Goal: Task Accomplishment & Management: Complete application form

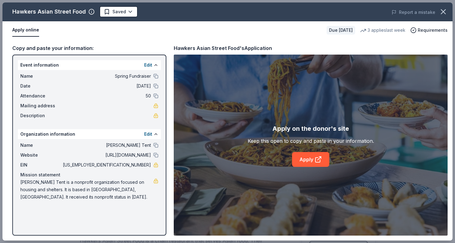
scroll to position [45, 0]
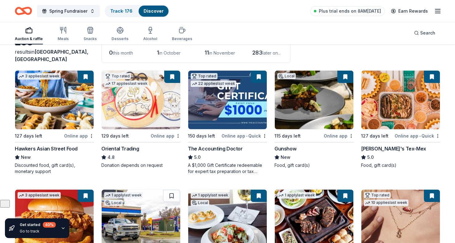
scroll to position [45, 0]
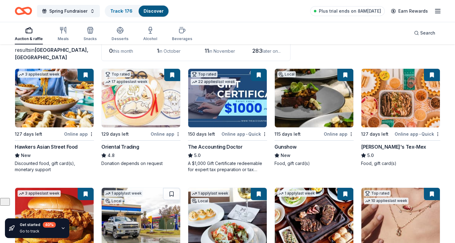
click at [152, 114] on img at bounding box center [141, 98] width 78 height 58
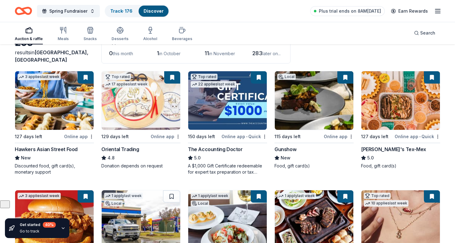
scroll to position [40, 0]
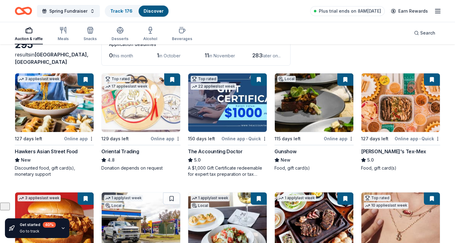
click at [307, 101] on img at bounding box center [314, 102] width 78 height 58
click at [345, 79] on button at bounding box center [345, 79] width 16 height 12
click at [351, 137] on html "Spring Fundraiser Track · 176 Discover Plus trial ends on 8AM, 9/17 Earn Reward…" at bounding box center [227, 81] width 455 height 243
click at [331, 147] on div "Not interested" at bounding box center [331, 148] width 41 height 11
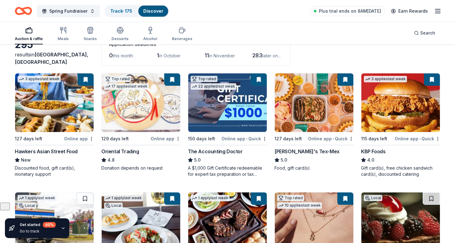
click at [308, 113] on img at bounding box center [314, 102] width 78 height 58
click at [345, 78] on button at bounding box center [345, 79] width 16 height 12
click at [350, 137] on html "Spring Fundraiser Track · 175 Discover Plus trial ends on 8AM, 9/17 Earn Reward…" at bounding box center [227, 81] width 455 height 243
click at [338, 149] on div "Not interested" at bounding box center [331, 148] width 41 height 11
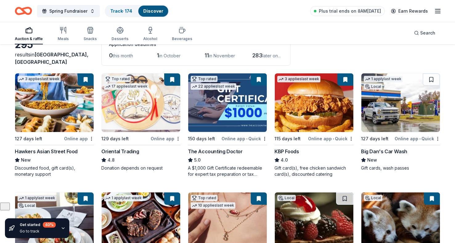
click at [315, 101] on img at bounding box center [314, 102] width 78 height 58
click at [283, 149] on div "KBP Foods" at bounding box center [286, 150] width 24 height 7
click at [317, 129] on img at bounding box center [314, 102] width 78 height 58
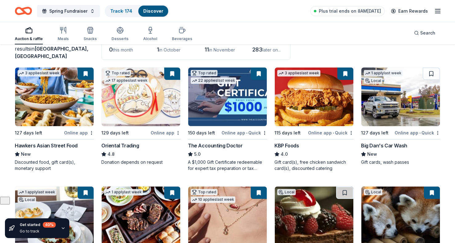
scroll to position [39, 0]
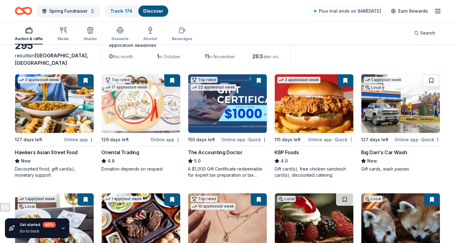
click at [350, 138] on html "Spring Fundraiser Track · 174 Discover Plus trial ends on 8AM, 9/17 Earn Reward…" at bounding box center [227, 82] width 455 height 243
click at [322, 110] on html "Spring Fundraiser Track · 174 Discover Plus trial ends on 8AM, 9/17 Earn Reward…" at bounding box center [227, 82] width 455 height 243
click at [308, 97] on img at bounding box center [314, 103] width 78 height 58
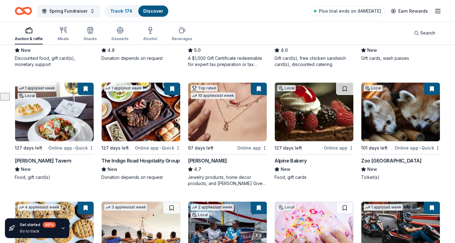
scroll to position [154, 0]
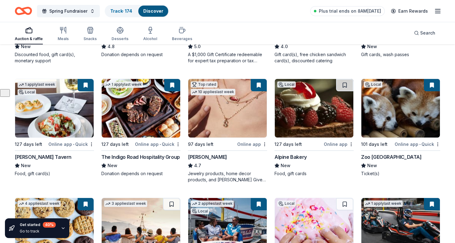
click at [50, 110] on img at bounding box center [54, 108] width 78 height 58
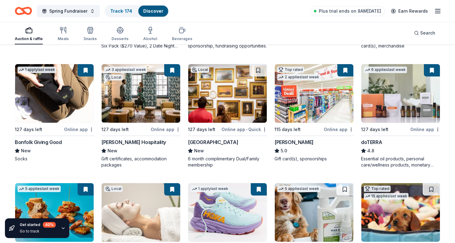
scroll to position [407, 0]
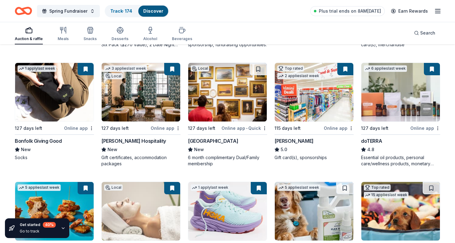
click at [325, 91] on img at bounding box center [314, 92] width 78 height 58
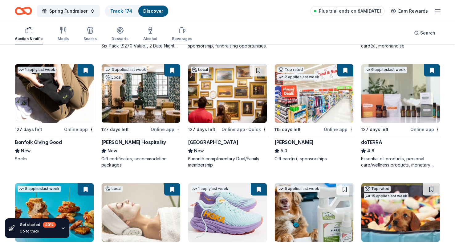
click at [335, 140] on div "Not interested" at bounding box center [331, 139] width 41 height 11
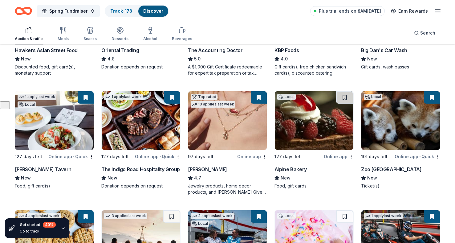
scroll to position [0, 0]
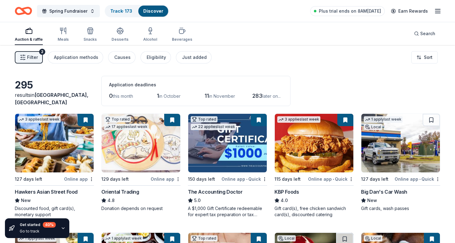
click at [440, 11] on icon "button" at bounding box center [437, 10] width 7 height 7
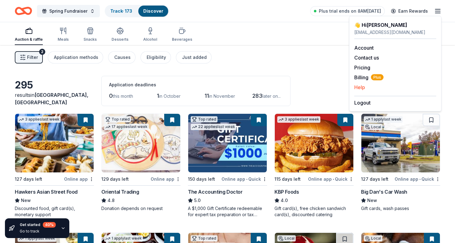
click at [371, 88] on div "Help" at bounding box center [395, 86] width 82 height 7
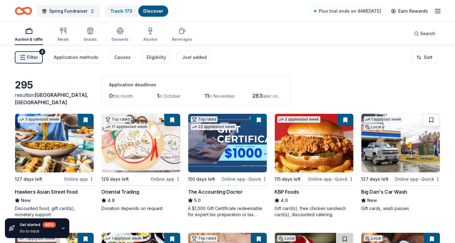
click at [437, 10] on icon "button" at bounding box center [437, 10] width 7 height 7
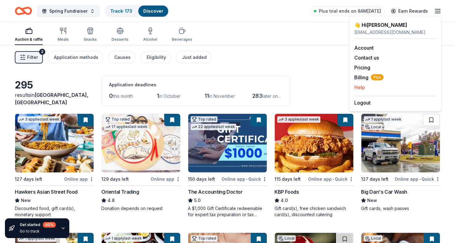
click at [362, 84] on button "Help" at bounding box center [359, 86] width 11 height 7
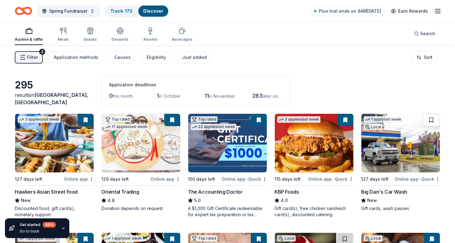
click at [438, 8] on icon "button" at bounding box center [437, 10] width 7 height 7
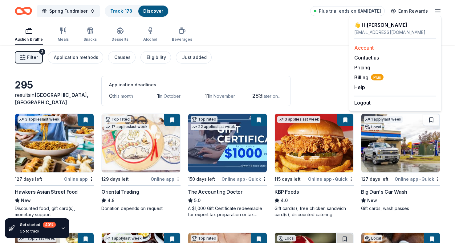
click at [362, 47] on link "Account" at bounding box center [363, 48] width 19 height 6
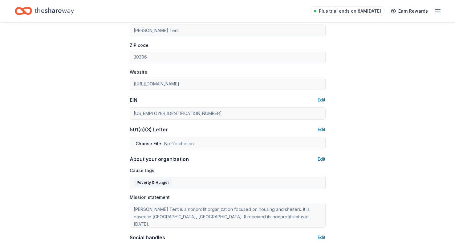
scroll to position [300, 0]
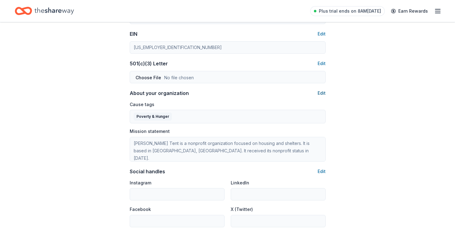
click at [322, 92] on button "Edit" at bounding box center [321, 92] width 8 height 7
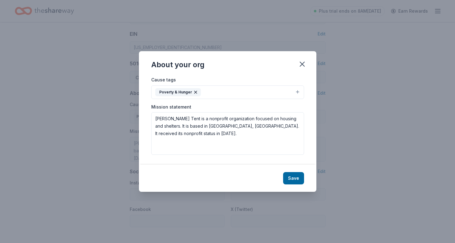
click at [243, 88] on button "Poverty & Hunger" at bounding box center [227, 92] width 153 height 14
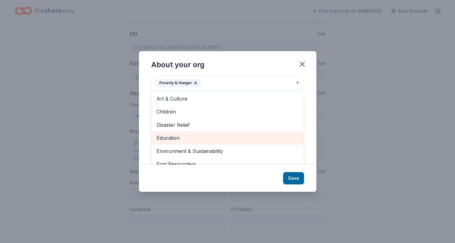
scroll to position [0, 0]
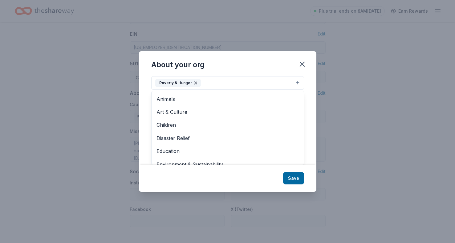
click at [337, 77] on div "About your org Cause tags Poverty & Hunger Animals Art & Culture Children Disas…" at bounding box center [227, 121] width 455 height 243
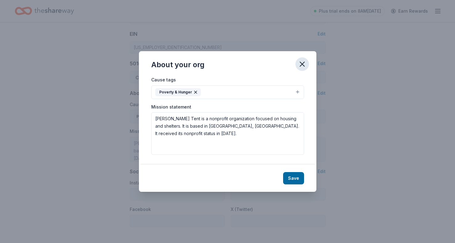
click at [301, 66] on icon "button" at bounding box center [302, 64] width 9 height 9
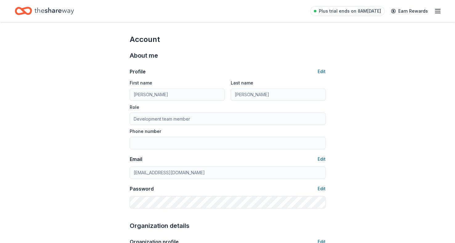
click at [440, 10] on icon "button" at bounding box center [437, 10] width 7 height 7
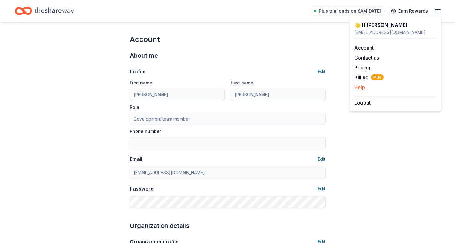
click at [356, 86] on button "Help" at bounding box center [359, 86] width 11 height 7
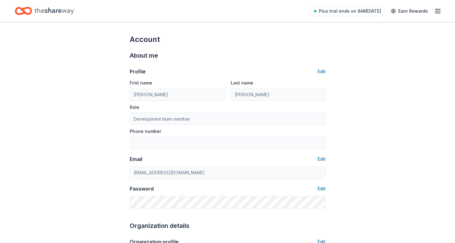
click at [60, 13] on icon "Home" at bounding box center [53, 10] width 39 height 7
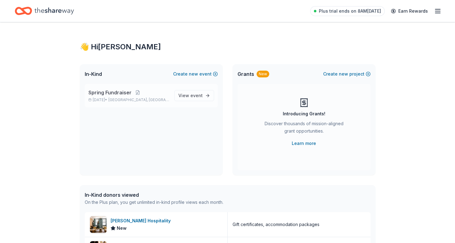
click at [109, 94] on span "Spring Fundraiser" at bounding box center [109, 92] width 43 height 7
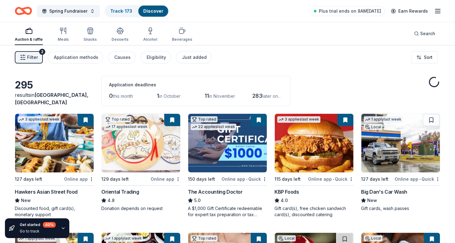
click at [34, 57] on span "Filter" at bounding box center [32, 57] width 11 height 7
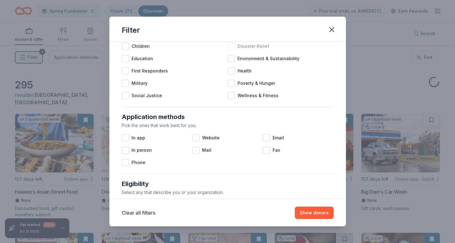
scroll to position [2, 0]
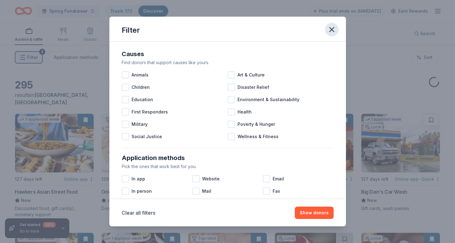
click at [332, 26] on icon "button" at bounding box center [331, 29] width 9 height 9
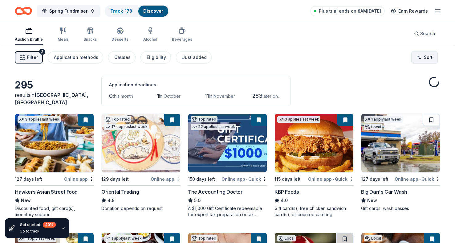
click at [427, 51] on html "Spring Fundraiser Track · 173 Discover Plus trial ends on 8AM, 9/17 Earn Reward…" at bounding box center [227, 121] width 455 height 243
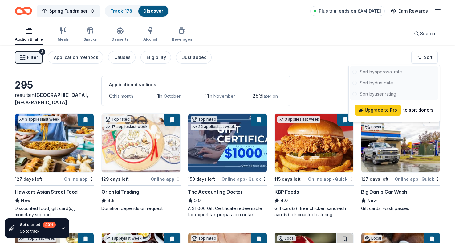
click at [288, 52] on html "Spring Fundraiser Track · 173 Discover Plus trial ends on 8AM, 9/17 Earn Reward…" at bounding box center [227, 121] width 455 height 243
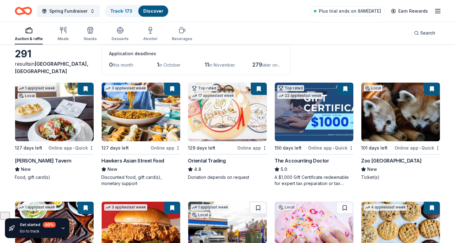
scroll to position [0, 0]
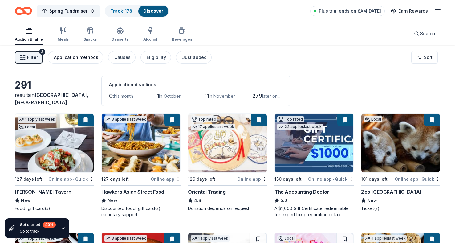
click at [72, 58] on div "Application methods" at bounding box center [76, 57] width 44 height 7
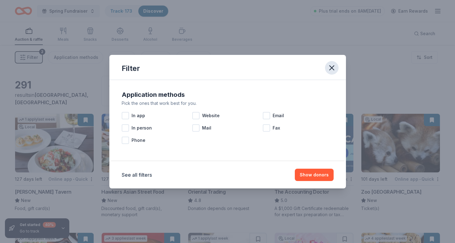
click at [327, 70] on icon "button" at bounding box center [331, 67] width 9 height 9
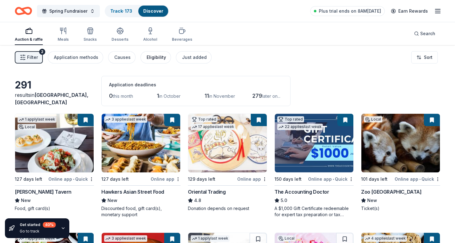
click at [151, 62] on button "Eligibility" at bounding box center [155, 57] width 30 height 12
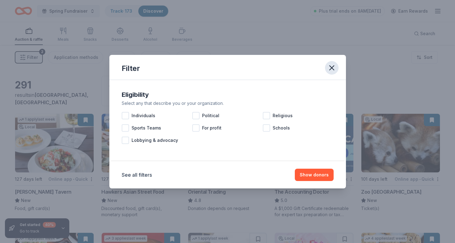
click at [330, 67] on icon "button" at bounding box center [331, 67] width 9 height 9
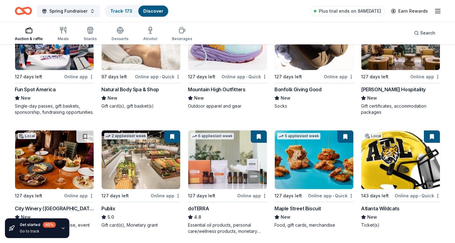
scroll to position [479, 0]
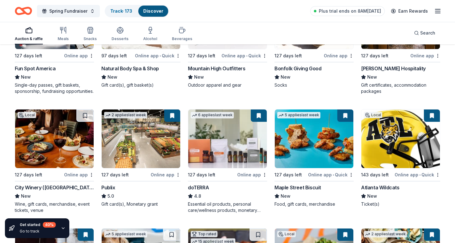
click at [149, 135] on img at bounding box center [141, 138] width 78 height 58
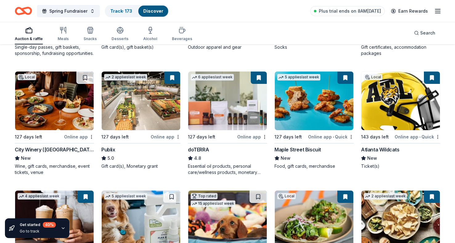
scroll to position [520, 0]
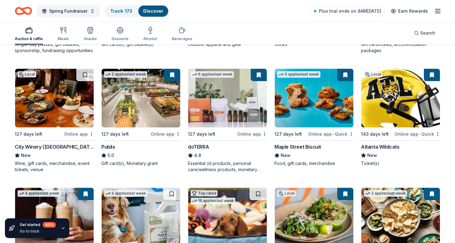
click at [319, 94] on img at bounding box center [314, 98] width 78 height 58
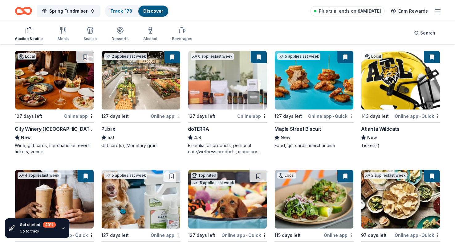
scroll to position [541, 0]
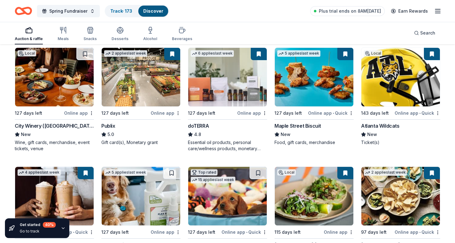
click at [299, 91] on img at bounding box center [314, 77] width 78 height 58
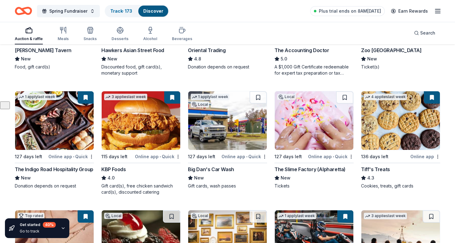
scroll to position [0, 0]
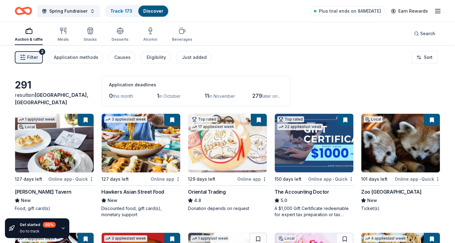
click at [23, 57] on icon "button" at bounding box center [23, 57] width 6 height 6
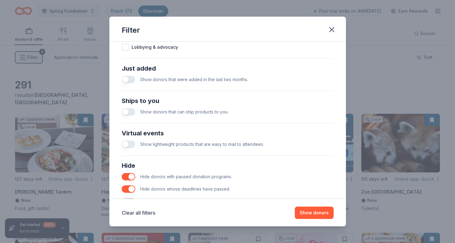
scroll to position [248, 0]
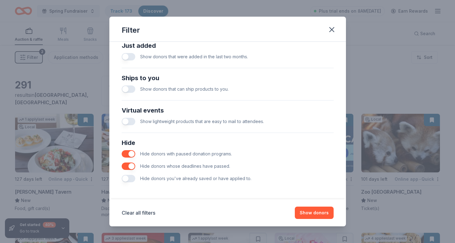
click at [129, 177] on button "button" at bounding box center [129, 177] width 14 height 7
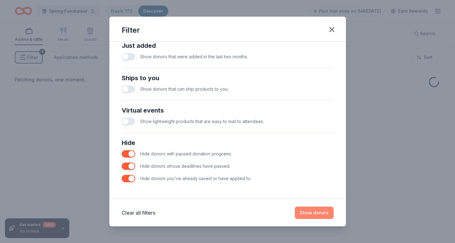
click at [311, 212] on button "Show donors" at bounding box center [314, 212] width 39 height 12
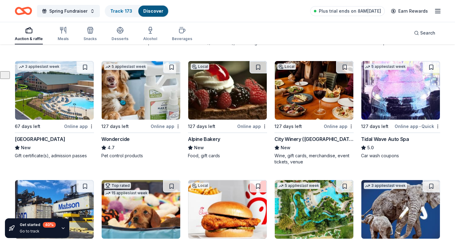
scroll to position [166, 0]
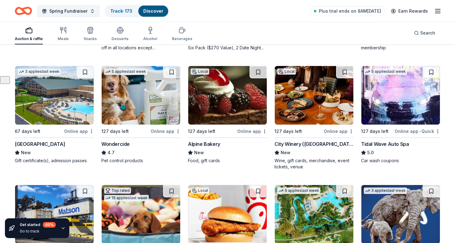
click at [219, 107] on img at bounding box center [227, 95] width 78 height 58
click at [261, 72] on button at bounding box center [257, 72] width 17 height 12
click at [258, 73] on button at bounding box center [259, 72] width 16 height 12
click at [242, 141] on div "Not interested" at bounding box center [244, 141] width 41 height 11
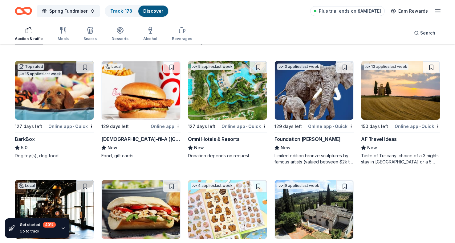
scroll to position [0, 0]
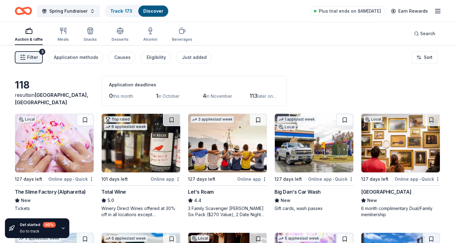
click at [34, 56] on span "Filter" at bounding box center [32, 57] width 11 height 7
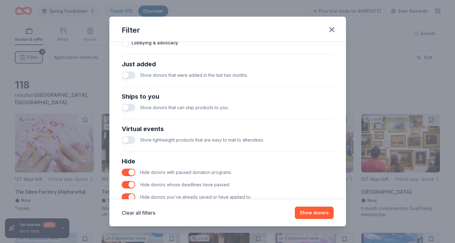
scroll to position [248, 0]
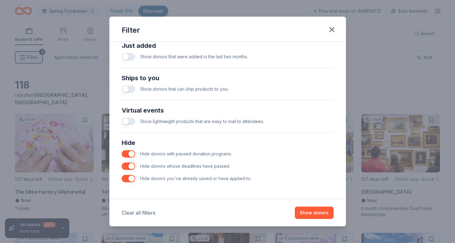
click at [130, 210] on button "Clear all filters" at bounding box center [139, 212] width 34 height 7
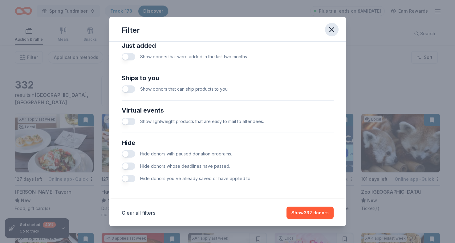
click at [330, 28] on icon "button" at bounding box center [331, 29] width 4 height 4
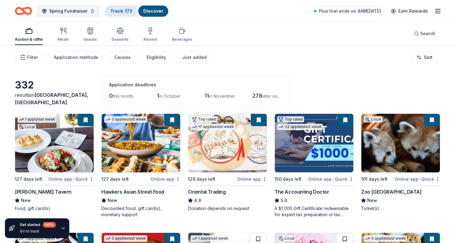
click at [120, 11] on link "Track · 173" at bounding box center [121, 10] width 22 height 5
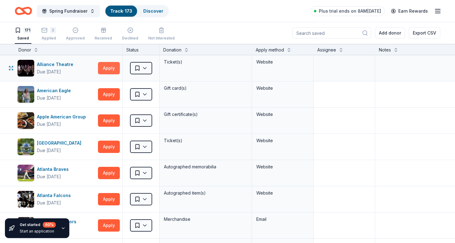
click at [110, 68] on button "Apply" at bounding box center [109, 68] width 22 height 12
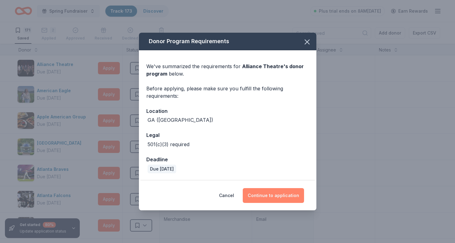
click at [265, 195] on button "Continue to application" at bounding box center [273, 195] width 61 height 15
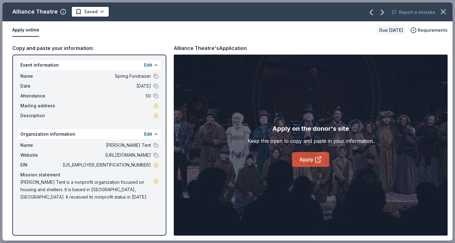
click at [317, 163] on link "Apply" at bounding box center [310, 159] width 37 height 15
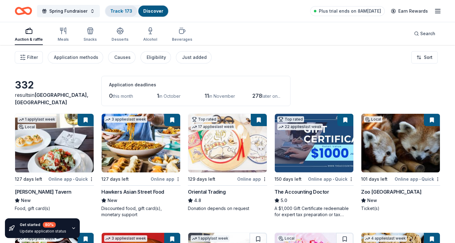
click at [112, 13] on link "Track · 173" at bounding box center [121, 10] width 22 height 5
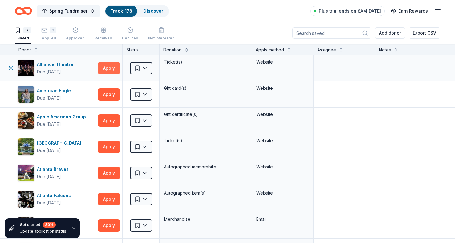
scroll to position [0, 0]
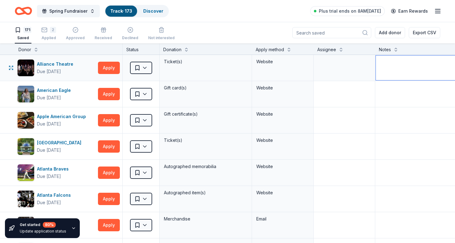
click at [395, 71] on textarea at bounding box center [420, 67] width 91 height 25
type textarea "Need Event"
click at [110, 97] on button "Apply" at bounding box center [109, 94] width 22 height 12
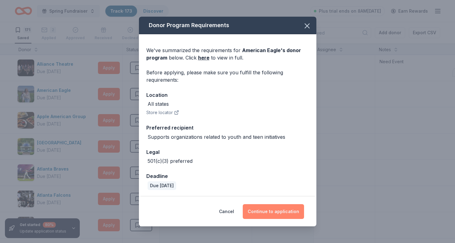
click at [277, 215] on button "Continue to application" at bounding box center [273, 211] width 61 height 15
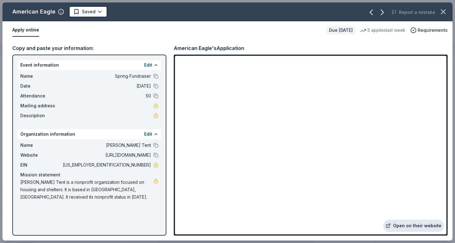
click at [413, 225] on link "Open on their website" at bounding box center [413, 225] width 61 height 12
click at [444, 11] on icon "button" at bounding box center [443, 11] width 9 height 9
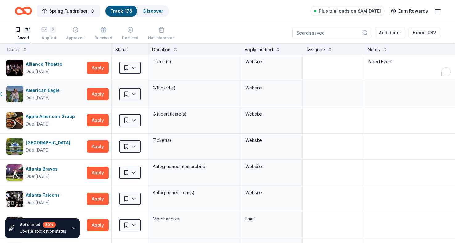
scroll to position [0, 15]
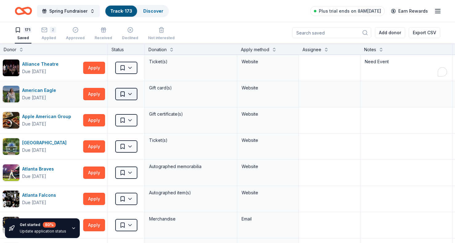
click at [128, 92] on html "Spring Fundraiser Track · 173 Discover Plus trial ends on 8AM, 9/17 Earn Reward…" at bounding box center [227, 121] width 455 height 243
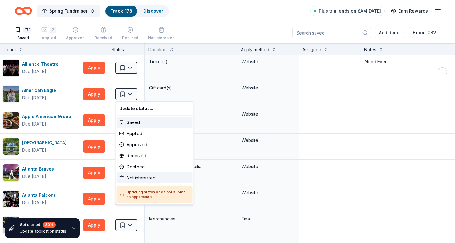
click at [137, 176] on div "Not interested" at bounding box center [155, 177] width 76 height 11
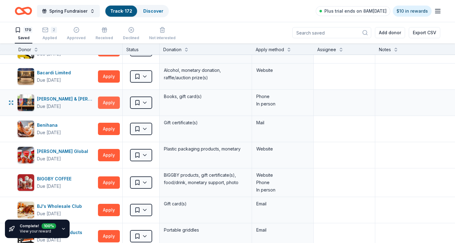
scroll to position [255, 0]
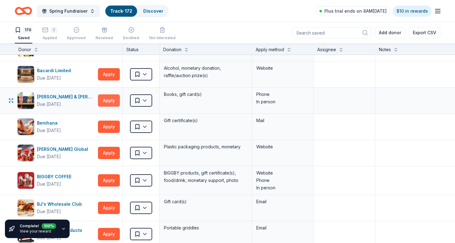
click at [109, 100] on button "Apply" at bounding box center [109, 100] width 22 height 12
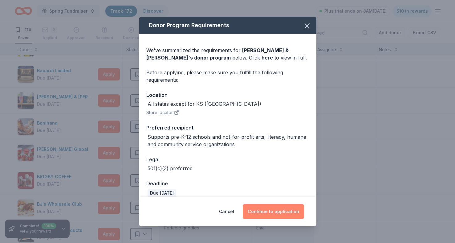
click at [274, 211] on button "Continue to application" at bounding box center [273, 211] width 61 height 15
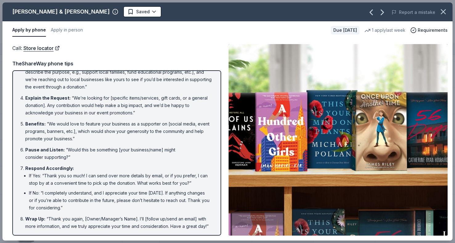
scroll to position [0, 0]
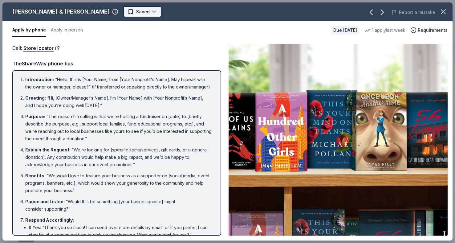
click at [95, 12] on html "Spring Fundraiser Track · 172 Discover Plus trial ends on 8AM, 9/17 $10 in rewa…" at bounding box center [227, 121] width 455 height 243
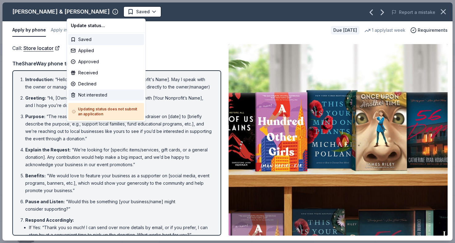
click at [86, 94] on div "Not interested" at bounding box center [106, 94] width 76 height 11
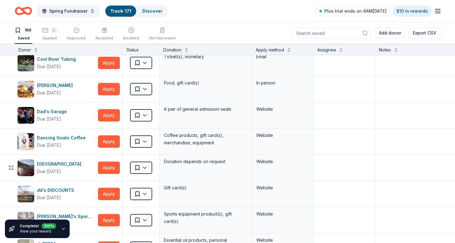
scroll to position [865, 0]
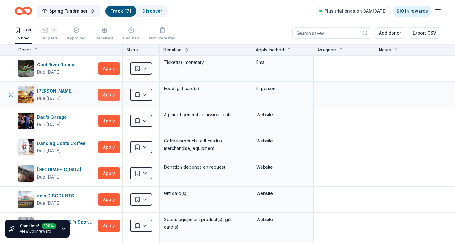
click at [109, 94] on button "Apply" at bounding box center [109, 94] width 22 height 12
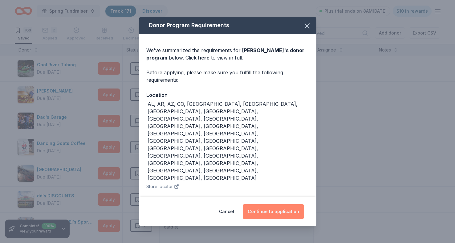
click at [268, 204] on button "Continue to application" at bounding box center [273, 211] width 61 height 15
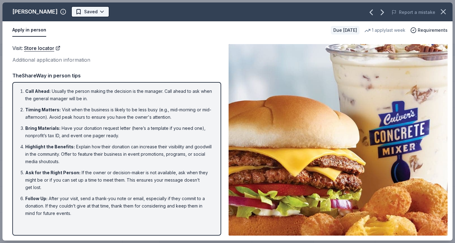
click at [65, 15] on html "Spring Fundraiser Track · 171 Discover Plus trial ends on 8AM, 9/17 $10 in rewa…" at bounding box center [227, 121] width 455 height 243
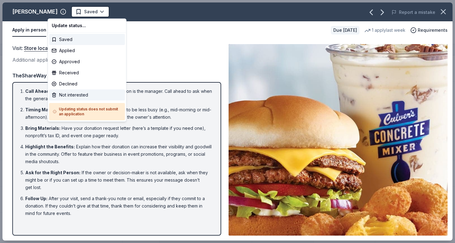
click at [66, 93] on div "Not interested" at bounding box center [87, 94] width 76 height 11
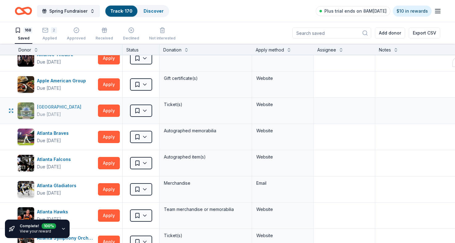
scroll to position [0, 0]
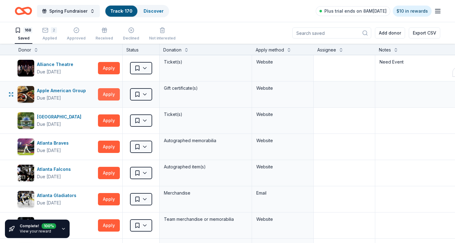
click at [109, 94] on button "Apply" at bounding box center [109, 94] width 22 height 12
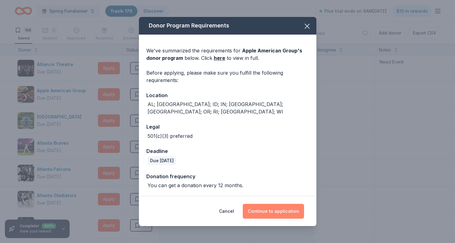
click at [286, 214] on button "Continue to application" at bounding box center [273, 210] width 61 height 15
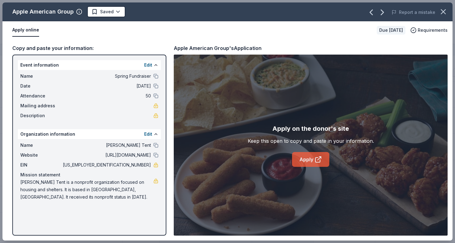
click at [297, 159] on link "Apply" at bounding box center [310, 159] width 37 height 15
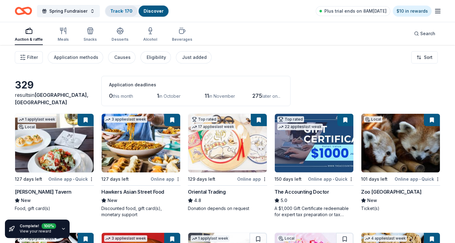
click at [121, 12] on link "Track · 170" at bounding box center [121, 10] width 22 height 5
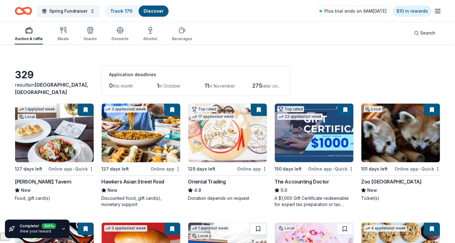
scroll to position [18, 0]
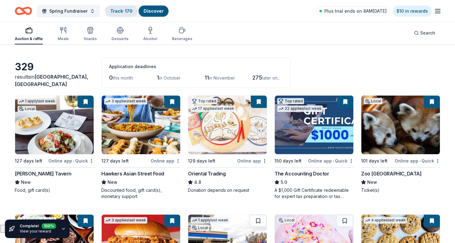
click at [126, 11] on link "Track · 170" at bounding box center [121, 10] width 22 height 5
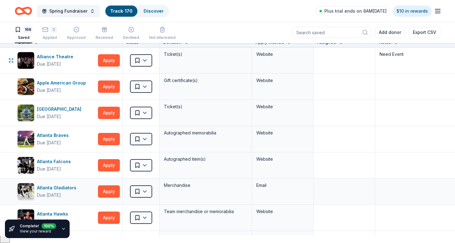
scroll to position [0, 0]
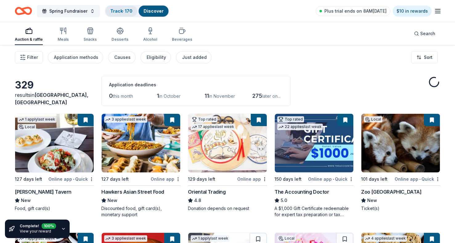
click at [121, 10] on link "Track · 170" at bounding box center [121, 10] width 22 height 5
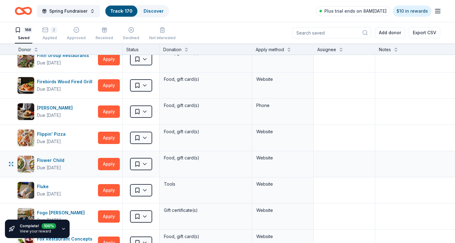
scroll to position [1193, 0]
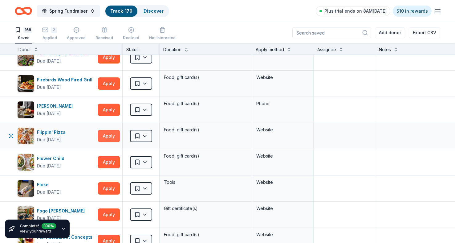
click at [106, 135] on button "Apply" at bounding box center [109, 136] width 22 height 12
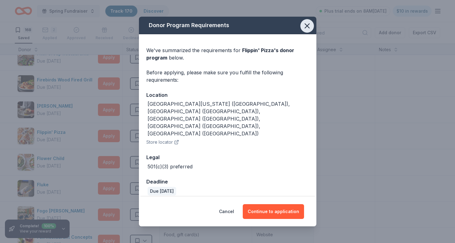
click at [307, 30] on icon "button" at bounding box center [307, 26] width 9 height 9
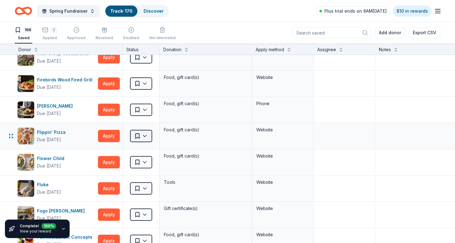
click at [142, 134] on html "Spring Fundraiser Track · 170 Discover Plus trial ends on 8AM, 9/17 $10 in rewa…" at bounding box center [227, 121] width 455 height 243
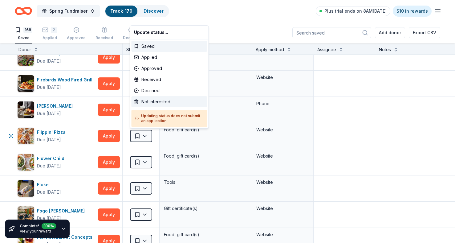
click at [149, 100] on div "Not interested" at bounding box center [169, 101] width 76 height 11
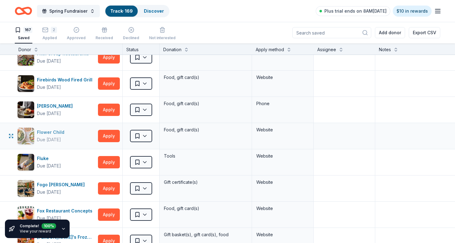
click at [54, 131] on div "Flower Child" at bounding box center [52, 131] width 30 height 7
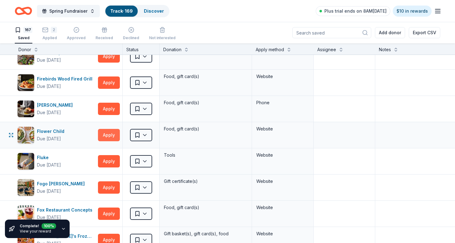
scroll to position [1201, 0]
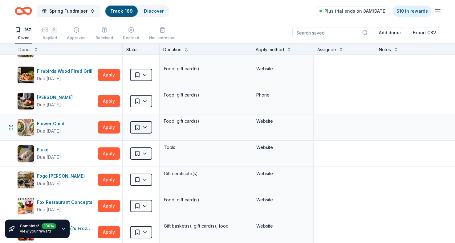
click at [141, 127] on html "Spring Fundraiser Track · 169 Discover Plus trial ends on 8AM, 9/17 $10 in rewa…" at bounding box center [227, 121] width 455 height 243
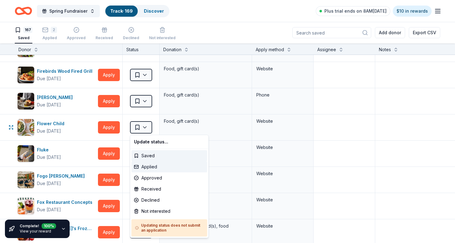
click at [151, 164] on div "Applied" at bounding box center [169, 166] width 76 height 11
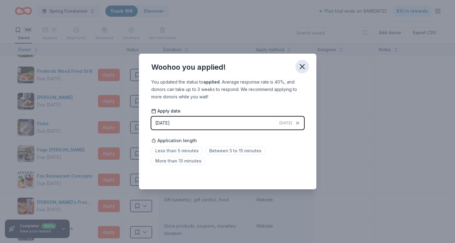
click at [299, 69] on icon "button" at bounding box center [302, 66] width 9 height 9
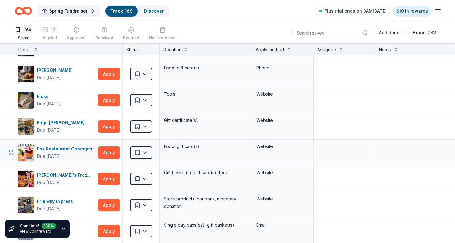
scroll to position [1229, 0]
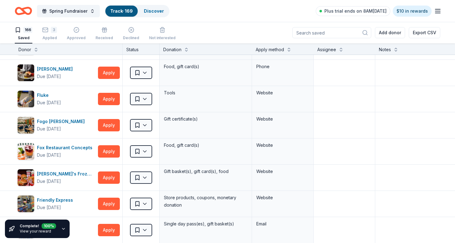
click at [33, 231] on link "View your reward" at bounding box center [35, 230] width 31 height 5
click at [37, 230] on link "View your reward" at bounding box center [35, 230] width 31 height 5
click at [62, 227] on icon "button" at bounding box center [63, 228] width 5 height 5
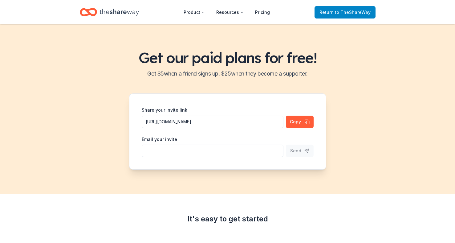
click at [329, 13] on span "Return to TheShareWay" at bounding box center [344, 12] width 51 height 7
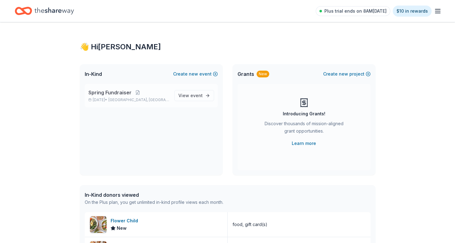
click at [116, 91] on span "Spring Fundraiser" at bounding box center [109, 92] width 43 height 7
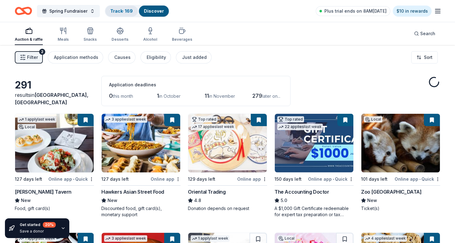
click at [123, 10] on link "Track · 169" at bounding box center [121, 10] width 22 height 5
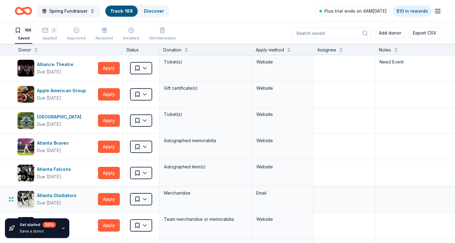
scroll to position [0, 0]
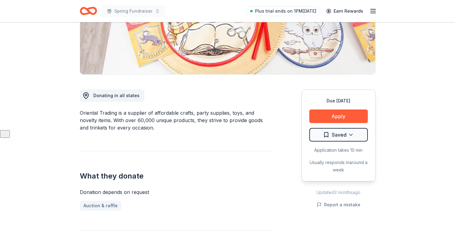
scroll to position [88, 0]
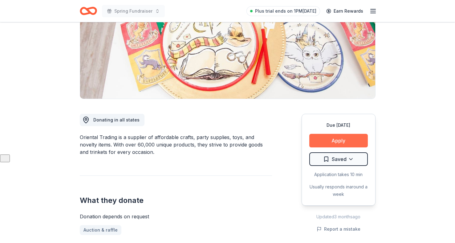
click at [341, 139] on button "Apply" at bounding box center [338, 141] width 58 height 14
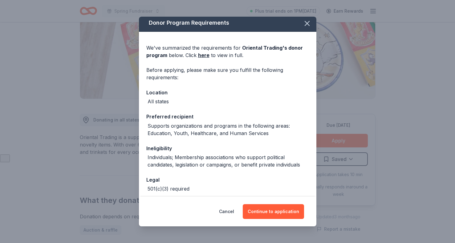
scroll to position [0, 0]
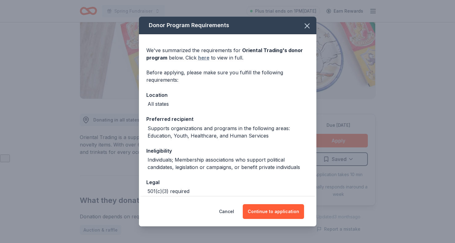
click at [201, 57] on link "here" at bounding box center [203, 57] width 11 height 7
click at [306, 26] on icon "button" at bounding box center [307, 26] width 4 height 4
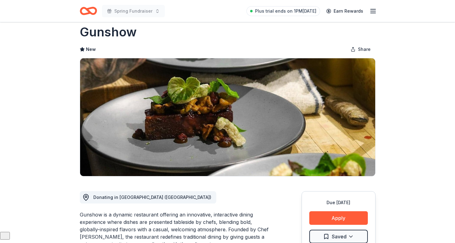
scroll to position [121, 0]
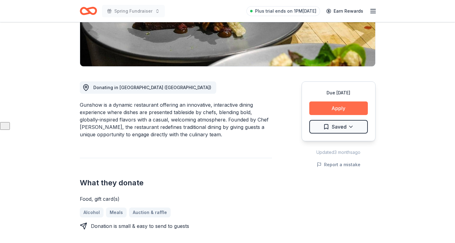
click at [340, 108] on button "Apply" at bounding box center [338, 108] width 58 height 14
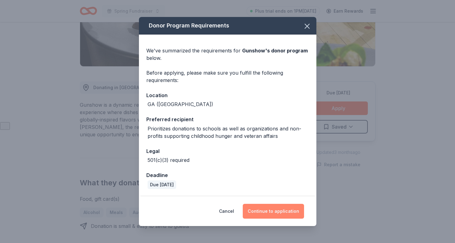
click at [271, 208] on button "Continue to application" at bounding box center [273, 210] width 61 height 15
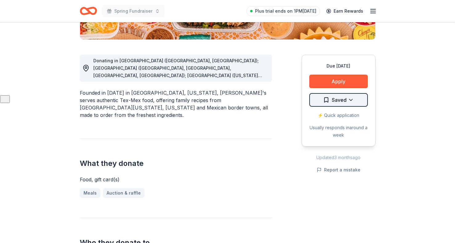
scroll to position [136, 0]
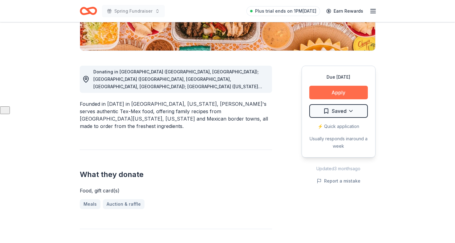
click at [339, 93] on button "Apply" at bounding box center [338, 93] width 58 height 14
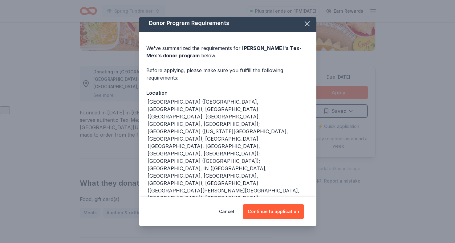
scroll to position [3, 0]
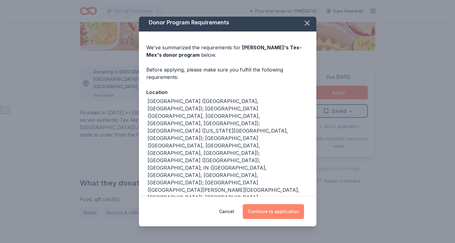
click at [282, 213] on button "Continue to application" at bounding box center [273, 211] width 61 height 15
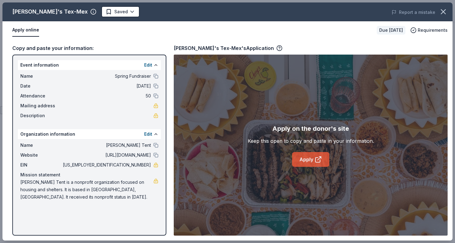
click at [315, 157] on icon at bounding box center [317, 158] width 7 height 7
click at [276, 46] on icon "button" at bounding box center [279, 48] width 6 height 6
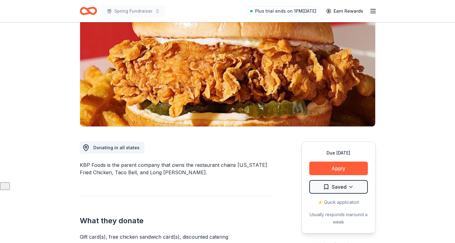
scroll to position [63, 0]
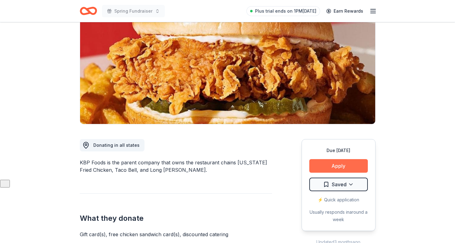
click at [337, 164] on button "Apply" at bounding box center [338, 166] width 58 height 14
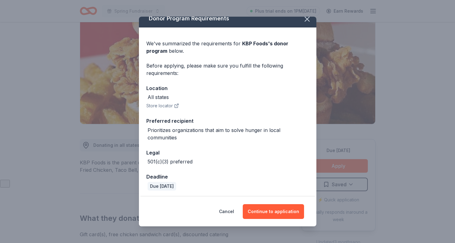
scroll to position [8, 0]
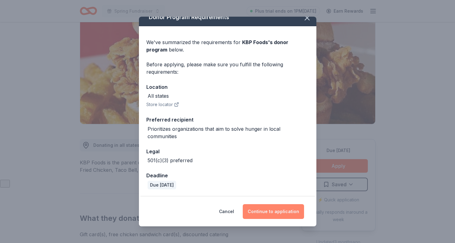
click at [274, 204] on button "Continue to application" at bounding box center [273, 211] width 61 height 15
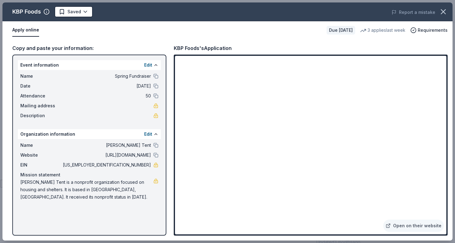
click at [224, 48] on div "KBP Foods's Application" at bounding box center [203, 48] width 58 height 8
click at [404, 225] on link "Open on their website" at bounding box center [413, 225] width 61 height 12
click at [413, 224] on link "Open on their website" at bounding box center [413, 225] width 61 height 12
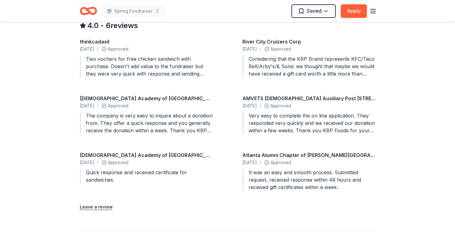
scroll to position [598, 0]
click at [299, 64] on div "Considering that the KBP Brand represents KFC/Taco Bell/Arby's/& Sonic we thoug…" at bounding box center [308, 66] width 133 height 22
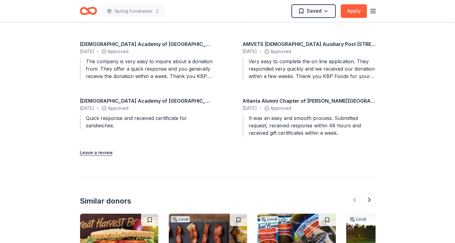
scroll to position [575, 0]
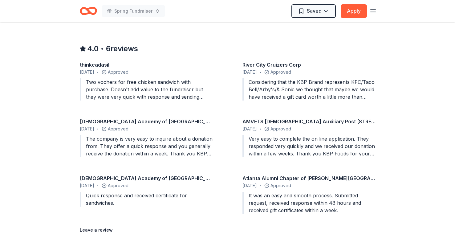
click at [279, 62] on div "River City Cruizers Corp" at bounding box center [308, 64] width 133 height 7
click at [283, 70] on div "June 2025 • Approved" at bounding box center [308, 71] width 133 height 7
click at [298, 84] on div "Considering that the KBP Brand represents KFC/Taco Bell/Arby's/& Sonic we thoug…" at bounding box center [308, 89] width 133 height 22
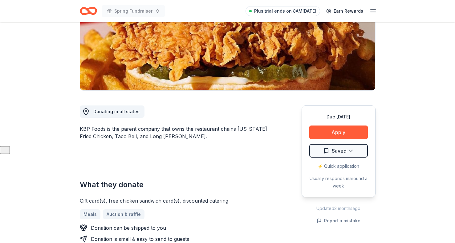
scroll to position [122, 0]
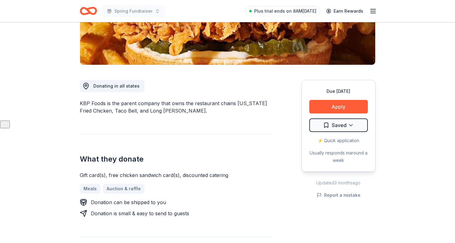
drag, startPoint x: 80, startPoint y: 103, endPoint x: 102, endPoint y: 103, distance: 22.2
click at [102, 104] on div "KBP Foods is the parent company that owns the restaurant chains [US_STATE] Frie…" at bounding box center [176, 106] width 192 height 15
click at [102, 102] on div "KBP Foods is the parent company that owns the restaurant chains [US_STATE] Frie…" at bounding box center [176, 106] width 192 height 15
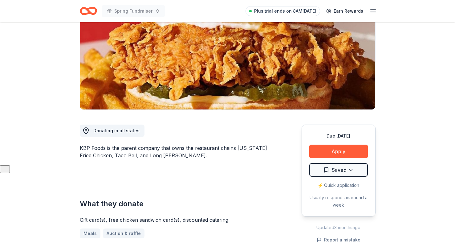
scroll to position [80, 0]
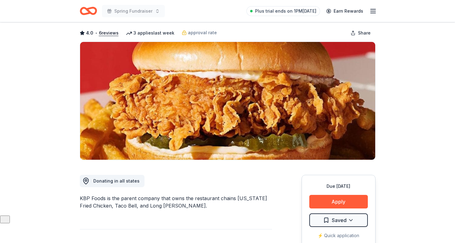
scroll to position [28, 0]
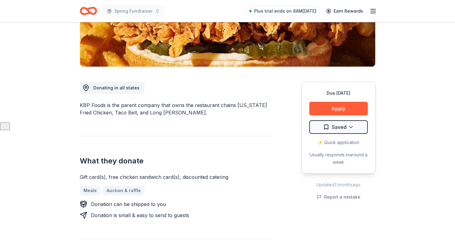
scroll to position [111, 0]
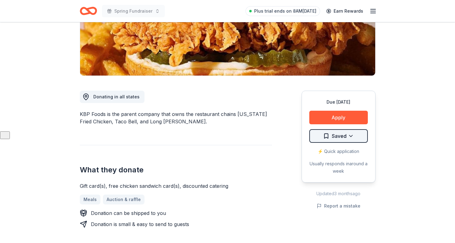
click at [342, 131] on html "Spring Fundraiser Plus trial ends on 8AM[DATE] Earn Rewards Due [DATE] Share KB…" at bounding box center [227, 10] width 455 height 243
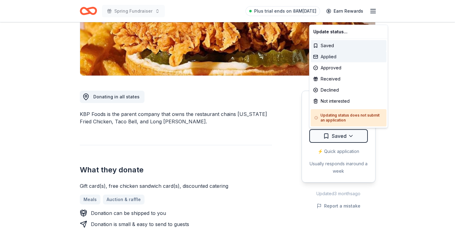
click at [330, 56] on div "Applied" at bounding box center [349, 56] width 76 height 11
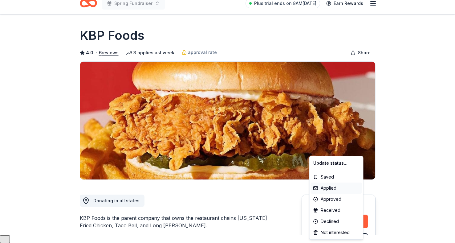
scroll to position [0, 0]
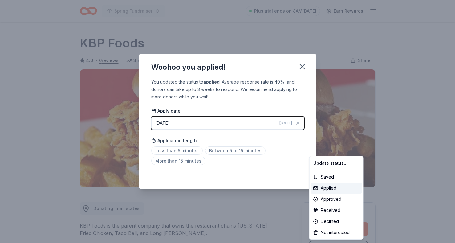
click at [181, 148] on html "Spring Fundraiser Plus trial ends on 8AM, 9/17 Earn Rewards Due in 115 days Sha…" at bounding box center [227, 121] width 455 height 243
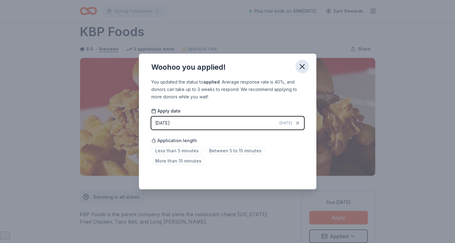
click at [303, 67] on icon "button" at bounding box center [302, 66] width 4 height 4
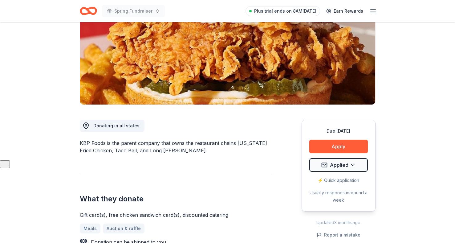
scroll to position [0, 0]
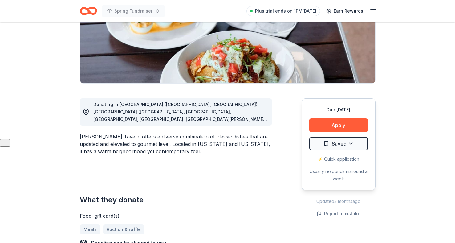
scroll to position [96, 0]
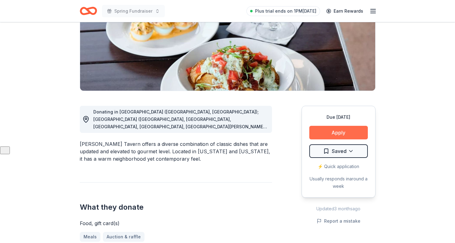
click at [331, 130] on button "Apply" at bounding box center [338, 133] width 58 height 14
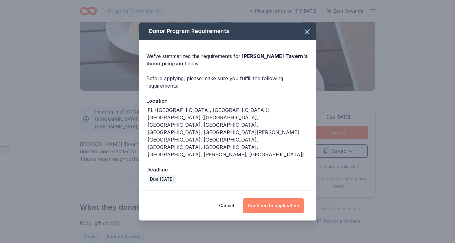
click at [277, 198] on button "Continue to application" at bounding box center [273, 205] width 61 height 15
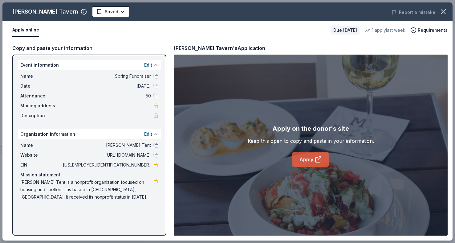
click at [308, 160] on link "Apply" at bounding box center [310, 159] width 37 height 15
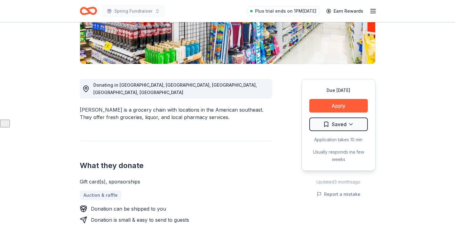
scroll to position [113, 0]
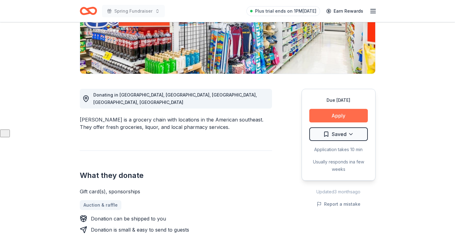
click at [344, 116] on button "Apply" at bounding box center [338, 116] width 58 height 14
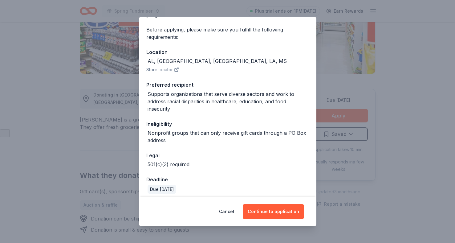
scroll to position [47, 0]
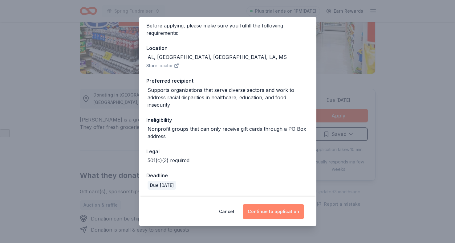
click at [271, 211] on button "Continue to application" at bounding box center [273, 211] width 61 height 15
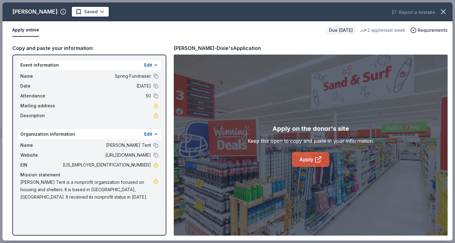
click at [319, 158] on icon at bounding box center [317, 158] width 7 height 7
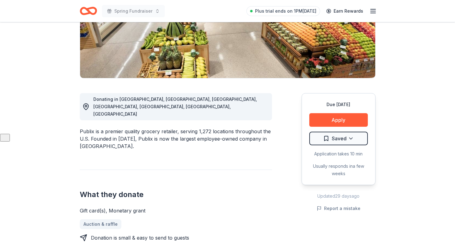
scroll to position [109, 0]
click at [343, 121] on button "Apply" at bounding box center [338, 120] width 58 height 14
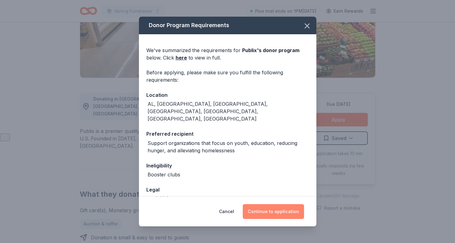
click at [269, 212] on button "Continue to application" at bounding box center [273, 211] width 61 height 15
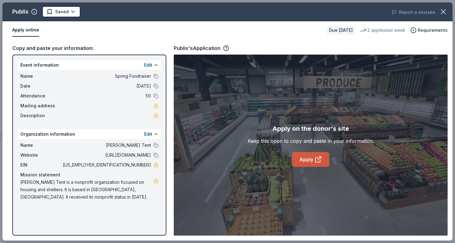
click at [314, 159] on link "Apply" at bounding box center [310, 159] width 37 height 15
click at [292, 158] on link "Apply" at bounding box center [310, 159] width 37 height 15
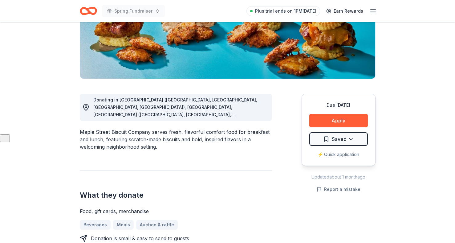
scroll to position [109, 0]
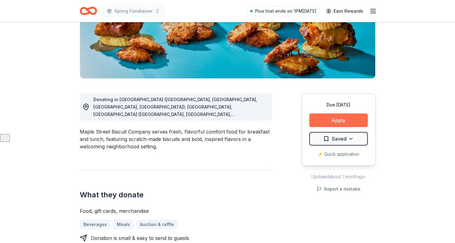
click at [347, 119] on button "Apply" at bounding box center [338, 120] width 58 height 14
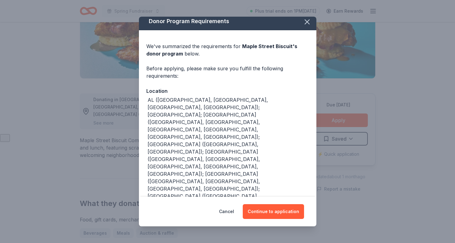
scroll to position [4, 0]
click at [273, 215] on button "Continue to application" at bounding box center [273, 211] width 61 height 15
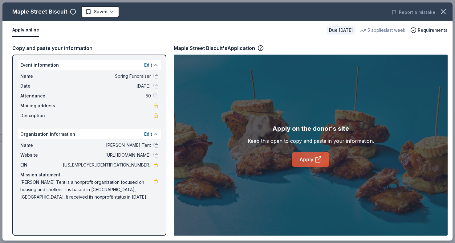
click at [316, 160] on icon at bounding box center [317, 158] width 7 height 7
click at [258, 46] on icon "button" at bounding box center [260, 48] width 6 height 6
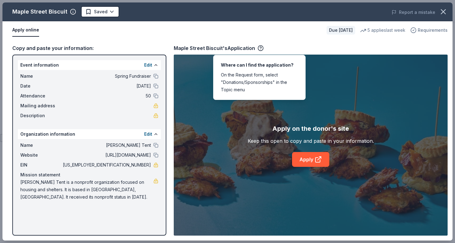
click at [421, 32] on span "Requirements" at bounding box center [432, 29] width 30 height 7
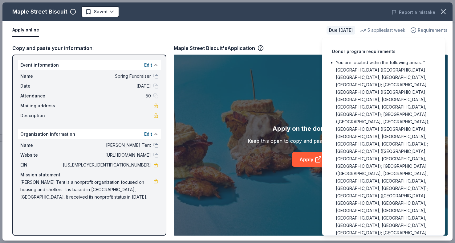
click at [419, 31] on span "Requirements" at bounding box center [432, 29] width 30 height 7
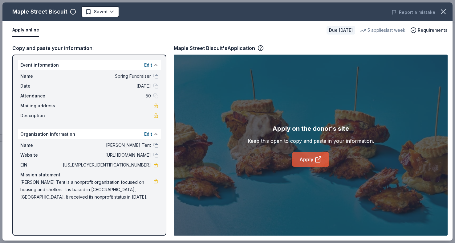
click at [309, 159] on link "Apply" at bounding box center [310, 159] width 37 height 15
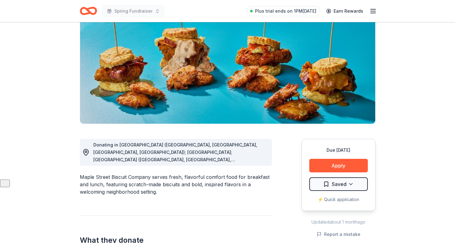
click at [339, 179] on html "Spring Fundraiser Plus trial ends on 1PM[DATE] Earn Rewards Due [DATE] [GEOGRAP…" at bounding box center [227, 58] width 455 height 243
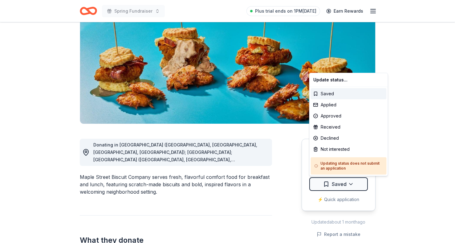
scroll to position [63, 0]
click at [332, 104] on div "Applied" at bounding box center [349, 104] width 76 height 11
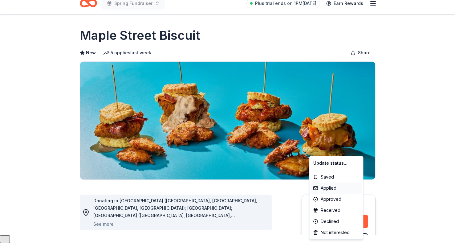
scroll to position [0, 0]
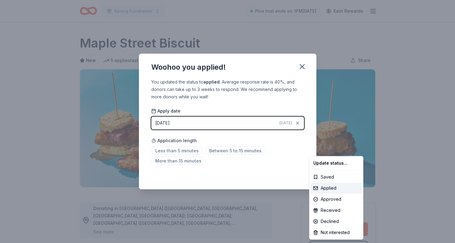
click at [185, 148] on html "Spring Fundraiser Plus trial ends on 1PM, 9/17 Earn Rewards Due in 127 days Sha…" at bounding box center [227, 121] width 455 height 243
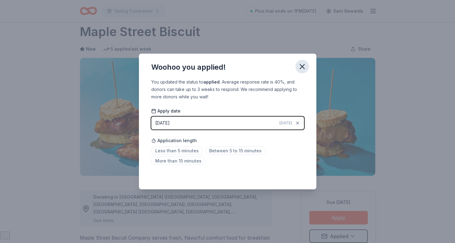
click at [300, 67] on icon "button" at bounding box center [302, 66] width 9 height 9
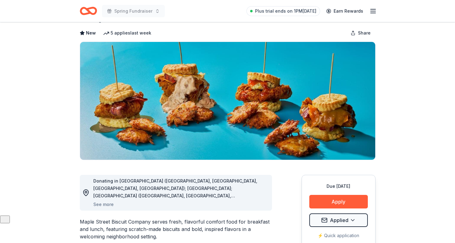
scroll to position [0, 0]
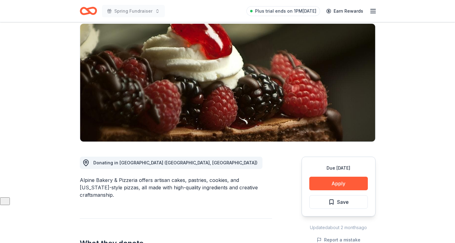
scroll to position [46, 0]
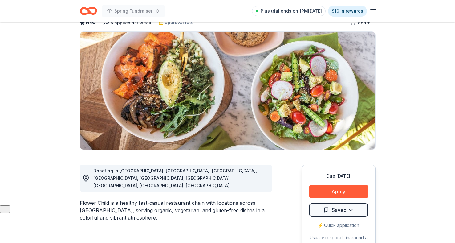
scroll to position [38, 0]
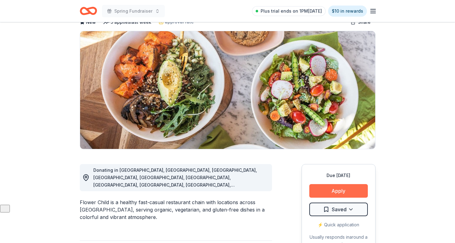
click at [340, 188] on button "Apply" at bounding box center [338, 191] width 58 height 14
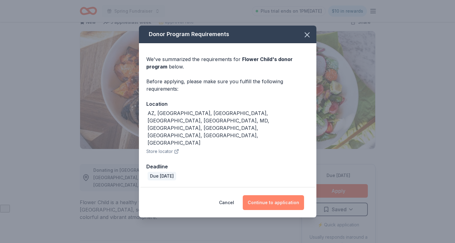
click at [279, 195] on button "Continue to application" at bounding box center [273, 202] width 61 height 15
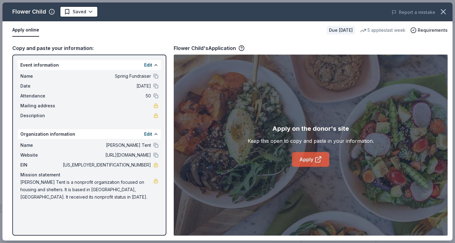
click at [308, 157] on link "Apply" at bounding box center [310, 159] width 37 height 15
click at [243, 46] on icon "button" at bounding box center [241, 48] width 6 height 6
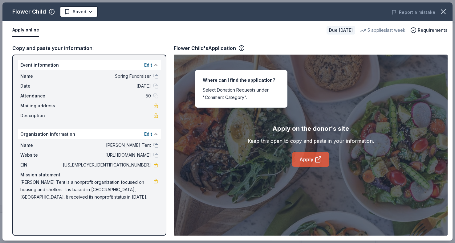
click at [316, 162] on icon at bounding box center [317, 159] width 5 height 5
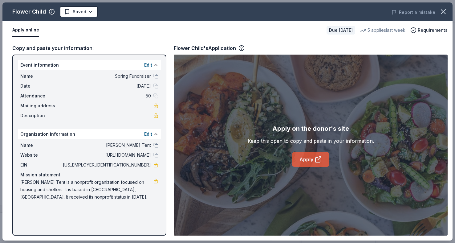
click at [307, 161] on link "Apply" at bounding box center [310, 159] width 37 height 15
click at [297, 159] on link "Apply" at bounding box center [310, 159] width 37 height 15
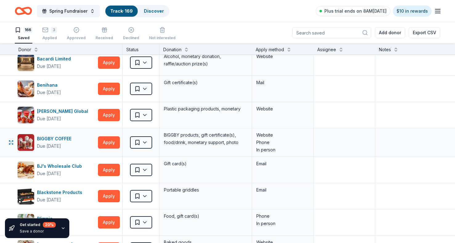
scroll to position [268, 0]
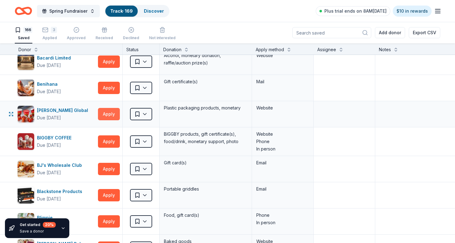
click at [109, 114] on button "Apply" at bounding box center [109, 114] width 22 height 12
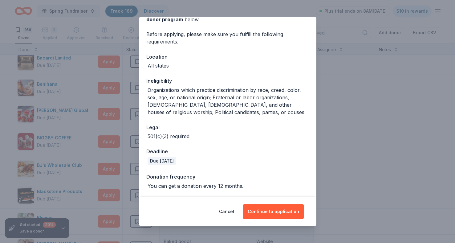
scroll to position [0, 0]
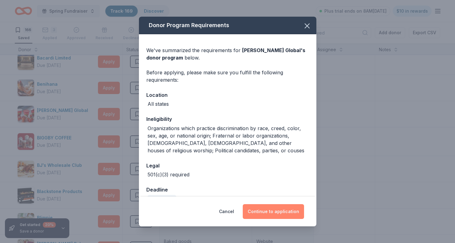
click at [281, 211] on button "Continue to application" at bounding box center [273, 211] width 61 height 15
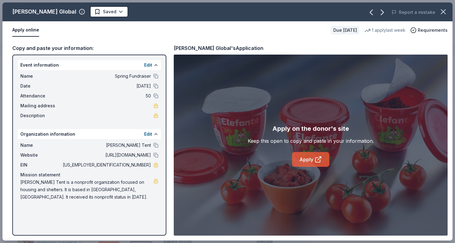
click at [312, 164] on link "Apply" at bounding box center [310, 159] width 37 height 15
click at [308, 161] on link "Apply" at bounding box center [310, 159] width 37 height 15
click at [80, 9] on html "Spring Fundraiser Track · 169 Discover Plus trial ends on 8AM, 9/17 $10 in rewa…" at bounding box center [227, 121] width 455 height 243
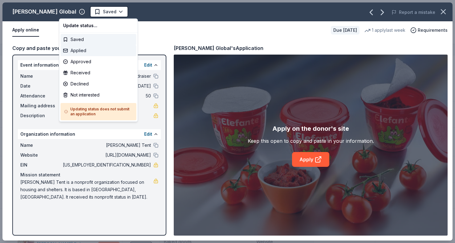
click at [82, 49] on div "Applied" at bounding box center [99, 50] width 76 height 11
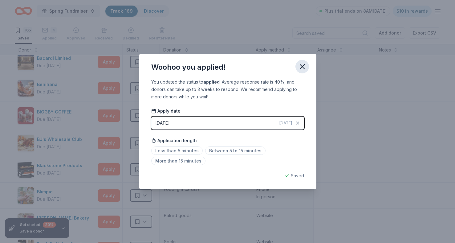
click at [302, 66] on icon "button" at bounding box center [302, 66] width 4 height 4
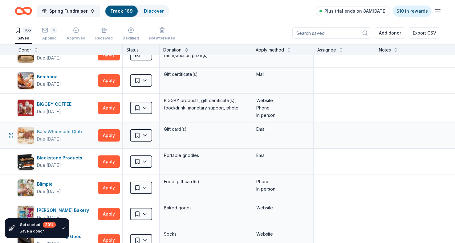
scroll to position [277, 0]
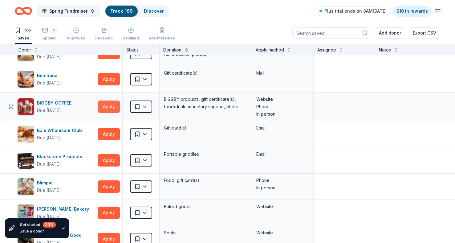
click at [110, 108] on button "Apply" at bounding box center [109, 106] width 22 height 12
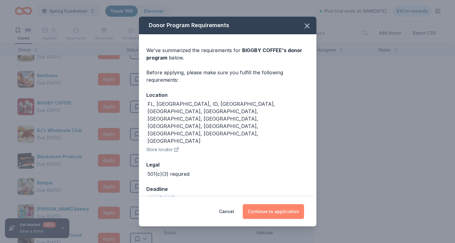
click at [281, 204] on button "Continue to application" at bounding box center [273, 211] width 61 height 15
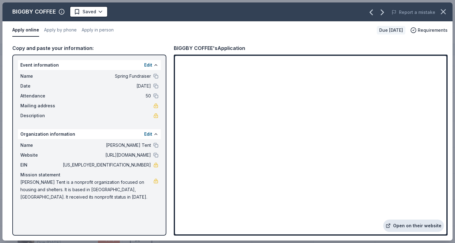
click at [415, 223] on link "Open on their website" at bounding box center [413, 225] width 61 height 12
click at [98, 14] on html "Spring Fundraiser Track · 169 Discover Plus trial ends on 8AM, 9/17 $10 in rewa…" at bounding box center [227, 121] width 455 height 243
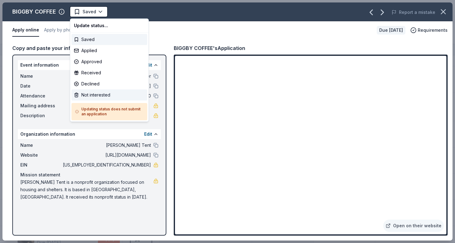
click at [87, 94] on div "Not interested" at bounding box center [109, 94] width 76 height 11
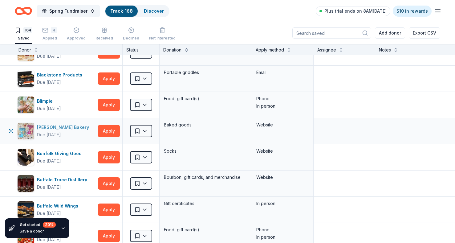
scroll to position [332, 0]
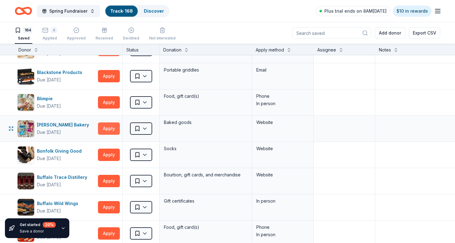
click at [107, 127] on button "Apply" at bounding box center [109, 128] width 22 height 12
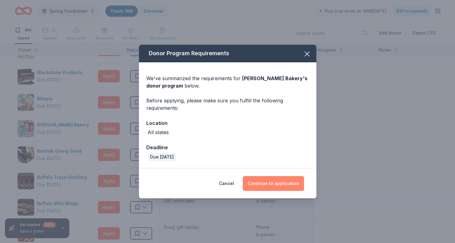
click at [266, 187] on button "Continue to application" at bounding box center [273, 183] width 61 height 15
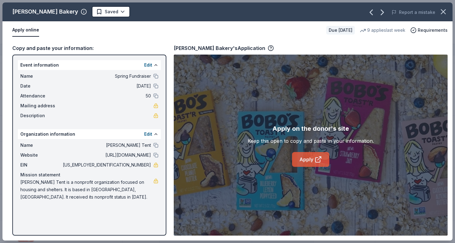
click at [328, 158] on link "Apply" at bounding box center [310, 159] width 37 height 15
click at [244, 51] on div "Bobo's Bakery's Application" at bounding box center [224, 48] width 100 height 8
click at [267, 47] on icon "button" at bounding box center [270, 48] width 6 height 6
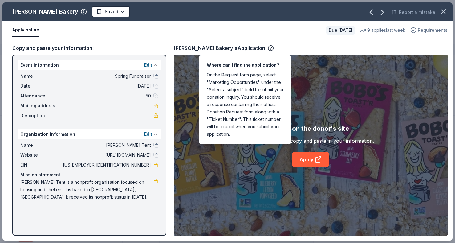
click at [426, 29] on span "Requirements" at bounding box center [432, 29] width 30 height 7
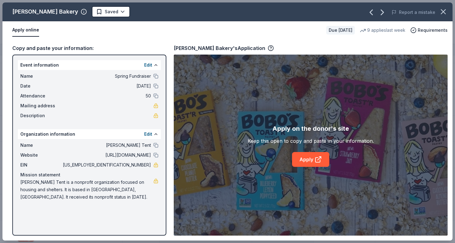
click at [196, 24] on div "Apply online" at bounding box center [166, 30] width 309 height 13
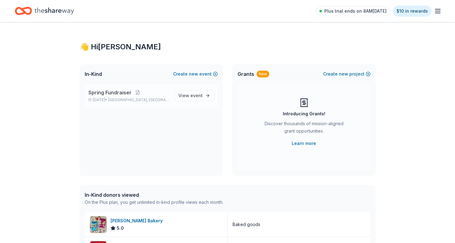
click at [99, 96] on div "Spring Fundraiser Feb 14, 2026 • Atlanta, GA" at bounding box center [128, 96] width 81 height 14
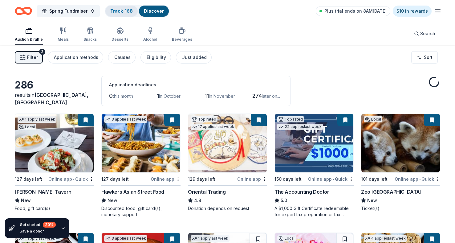
click at [113, 11] on link "Track · 168" at bounding box center [121, 10] width 22 height 5
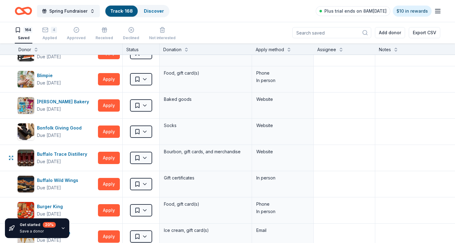
scroll to position [355, 0]
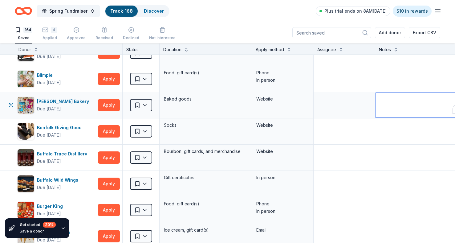
click at [398, 100] on textarea "To enrich screen reader interactions, please activate Accessibility in Grammarl…" at bounding box center [420, 105] width 91 height 25
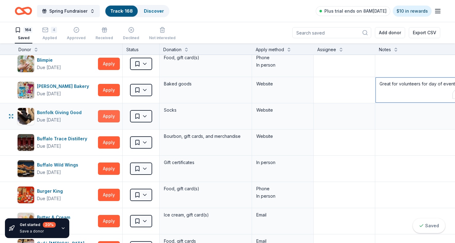
type textarea "Great for volunteers for day of event"
click at [111, 114] on button "Apply" at bounding box center [109, 116] width 22 height 12
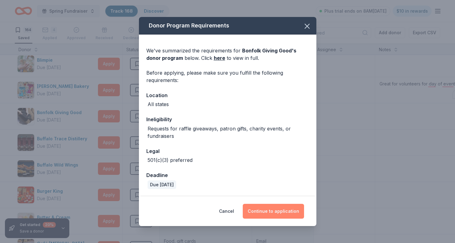
click at [276, 217] on button "Continue to application" at bounding box center [273, 210] width 61 height 15
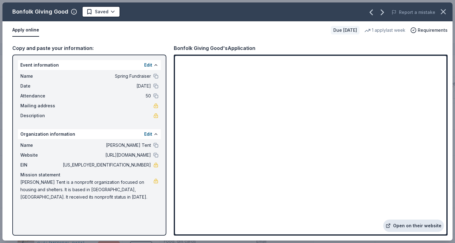
click at [407, 223] on link "Open on their website" at bounding box center [413, 225] width 61 height 12
click at [108, 12] on html "Spring Fundraiser Track · 168 Discover Plus trial ends on 8AM, 9/17 $10 in rewa…" at bounding box center [227, 121] width 455 height 243
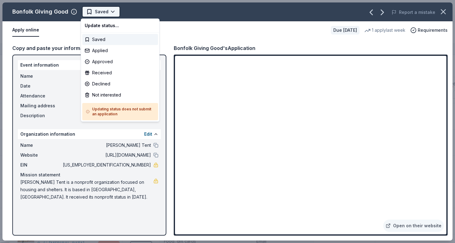
scroll to position [0, 0]
click at [101, 50] on div "Applied" at bounding box center [120, 50] width 76 height 11
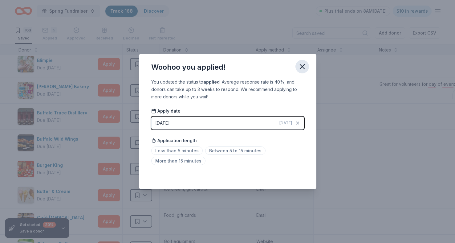
click at [299, 63] on icon "button" at bounding box center [302, 66] width 9 height 9
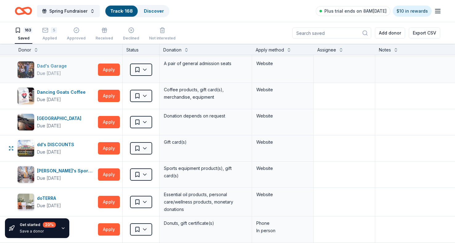
scroll to position [812, 0]
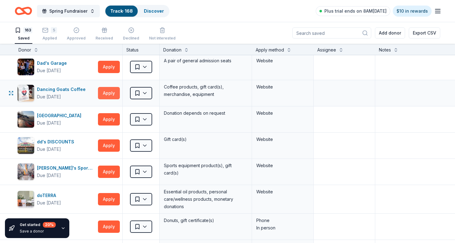
click at [110, 92] on button "Apply" at bounding box center [109, 93] width 22 height 12
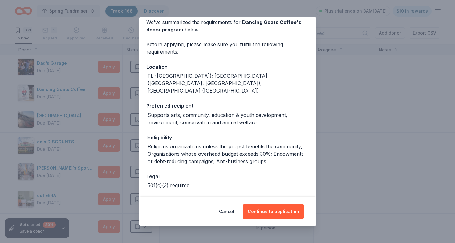
scroll to position [35, 0]
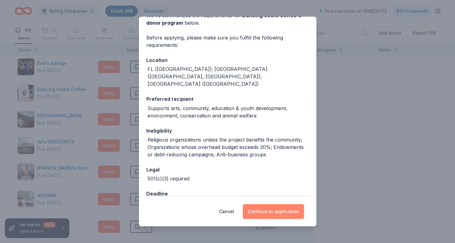
click at [267, 209] on button "Continue to application" at bounding box center [273, 211] width 61 height 15
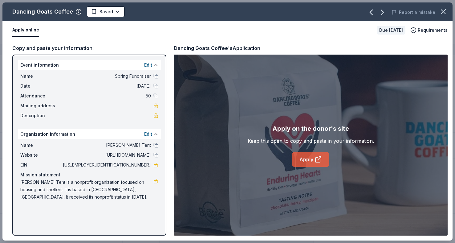
click at [317, 159] on icon at bounding box center [317, 158] width 7 height 7
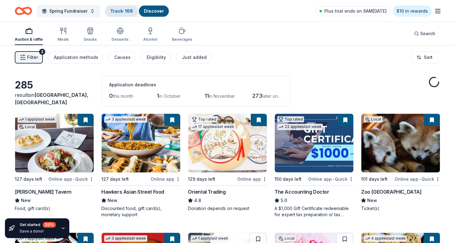
click at [119, 11] on link "Track · 168" at bounding box center [121, 10] width 22 height 5
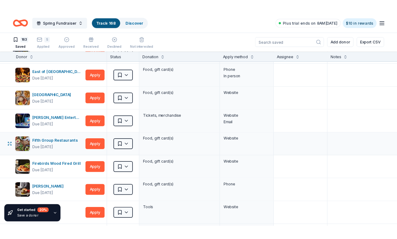
scroll to position [1021, 0]
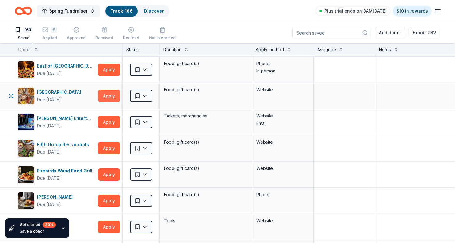
click at [109, 94] on button "Apply" at bounding box center [109, 96] width 22 height 12
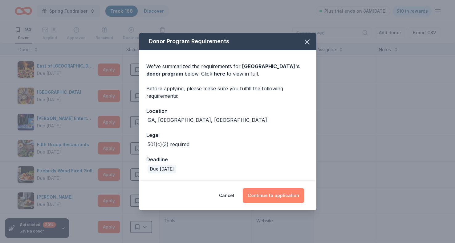
click at [269, 198] on button "Continue to application" at bounding box center [273, 195] width 61 height 15
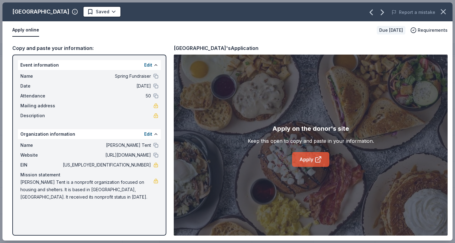
click at [307, 165] on link "Apply" at bounding box center [310, 159] width 37 height 15
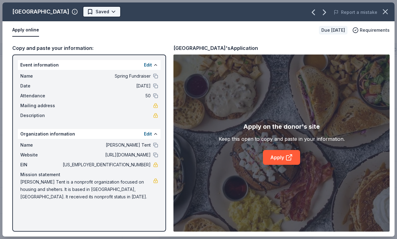
click at [102, 10] on html "Spring Fundraiser Track · 168 Discover Plus trial ends on 8AM, 9/17 $10 in rewa…" at bounding box center [198, 119] width 397 height 239
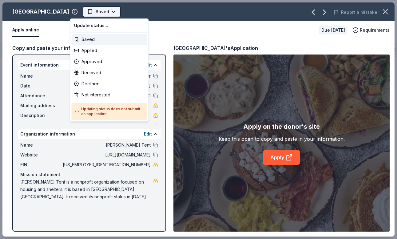
scroll to position [0, 0]
click at [91, 94] on div "Not interested" at bounding box center [110, 94] width 76 height 11
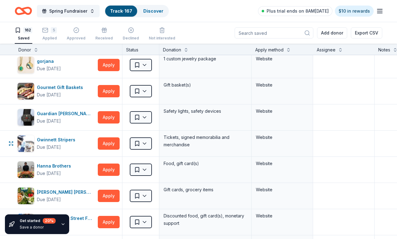
scroll to position [1476, 0]
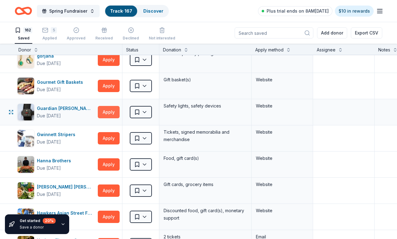
click at [109, 111] on button "Apply" at bounding box center [109, 112] width 22 height 12
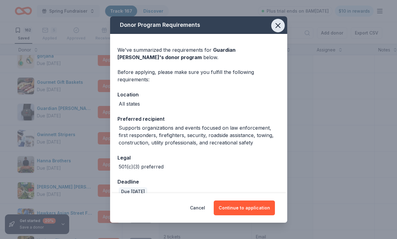
click at [280, 26] on icon "button" at bounding box center [278, 25] width 9 height 9
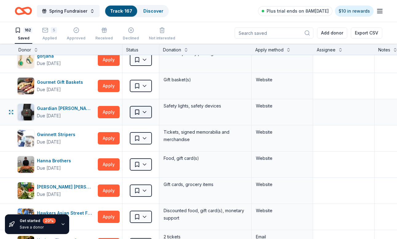
click at [144, 112] on html "Spring Fundraiser Track · 167 Discover Plus trial ends on 8AM, 9/17 $10 in rewa…" at bounding box center [198, 119] width 397 height 239
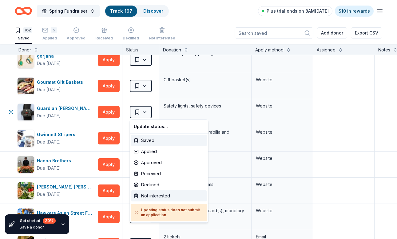
click at [148, 197] on div "Not interested" at bounding box center [169, 195] width 76 height 11
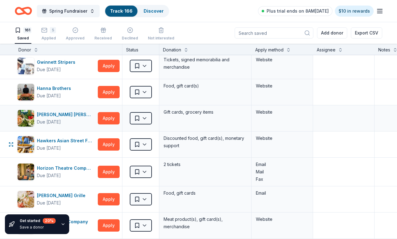
scroll to position [1523, 0]
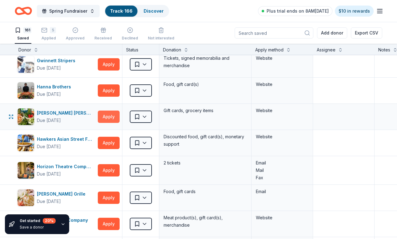
click at [106, 117] on button "Apply" at bounding box center [109, 116] width 22 height 12
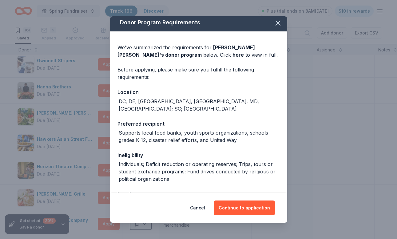
scroll to position [0, 0]
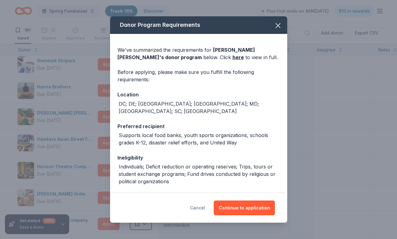
click at [201, 208] on button "Cancel" at bounding box center [197, 207] width 15 height 15
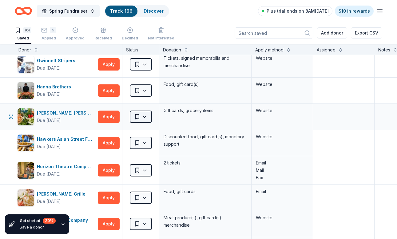
click at [145, 117] on html "Spring Fundraiser Track · 166 Discover Plus trial ends on 8AM, 9/17 $10 in rewa…" at bounding box center [198, 119] width 397 height 239
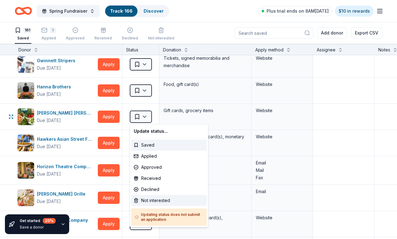
click at [151, 200] on div "Not interested" at bounding box center [169, 200] width 76 height 11
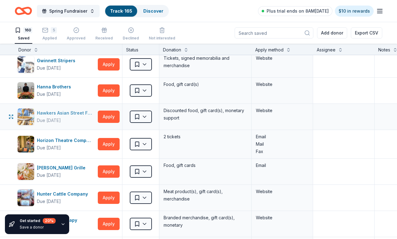
click at [68, 114] on div "Hawkers Asian Street Food" at bounding box center [66, 112] width 58 height 7
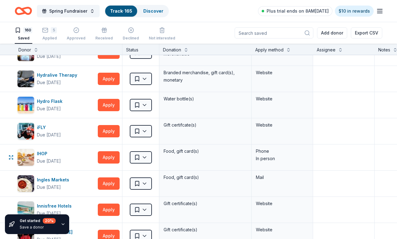
scroll to position [1669, 0]
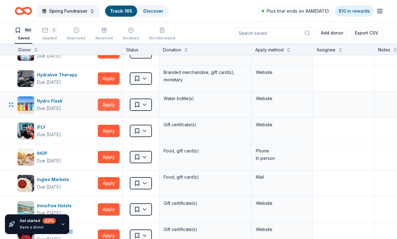
click at [112, 105] on button "Apply" at bounding box center [109, 104] width 22 height 12
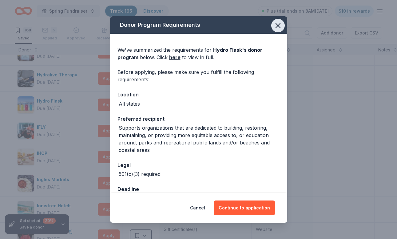
click at [275, 24] on icon "button" at bounding box center [278, 25] width 9 height 9
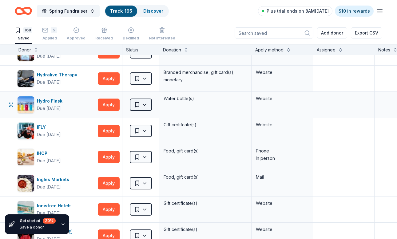
click at [143, 106] on html "Spring Fundraiser Track · 165 Discover Plus trial ends on 8AM, 9/17 $10 in rewa…" at bounding box center [198, 119] width 397 height 239
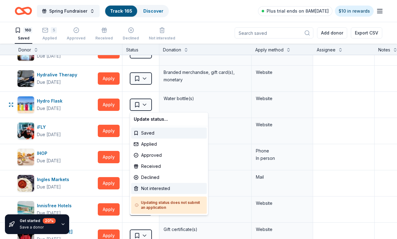
click at [150, 186] on div "Not interested" at bounding box center [169, 188] width 76 height 11
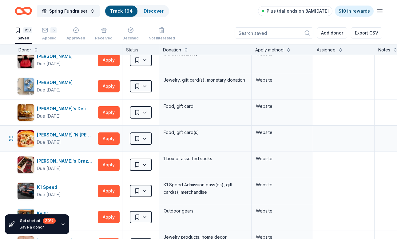
scroll to position [1819, 0]
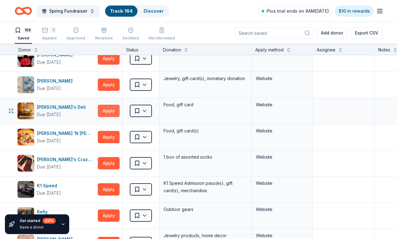
click at [108, 109] on button "Apply" at bounding box center [109, 111] width 22 height 12
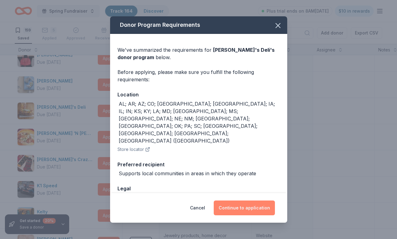
click at [242, 204] on button "Continue to application" at bounding box center [244, 207] width 61 height 15
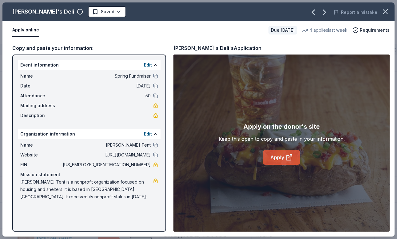
click at [287, 159] on icon at bounding box center [289, 157] width 5 height 5
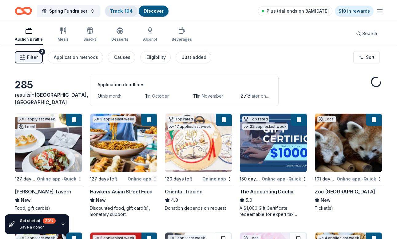
click at [119, 11] on link "Track · 164" at bounding box center [121, 10] width 22 height 5
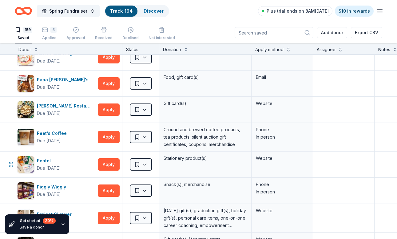
scroll to position [2583, 0]
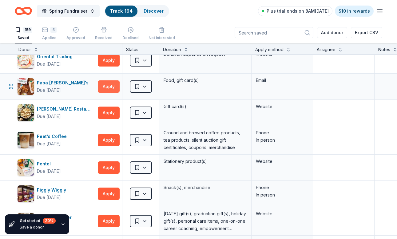
click at [110, 86] on button "Apply" at bounding box center [109, 86] width 22 height 12
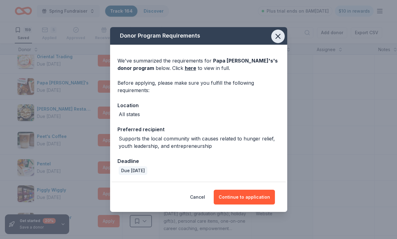
click at [278, 34] on icon "button" at bounding box center [278, 36] width 9 height 9
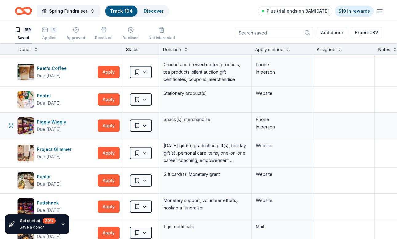
scroll to position [2653, 0]
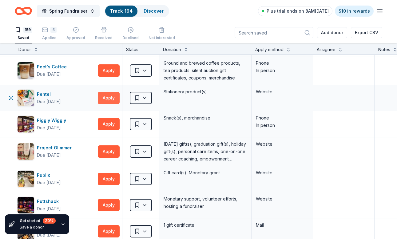
click at [107, 97] on button "Apply" at bounding box center [109, 98] width 22 height 12
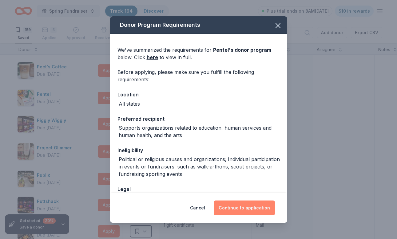
click at [240, 203] on button "Continue to application" at bounding box center [244, 207] width 61 height 15
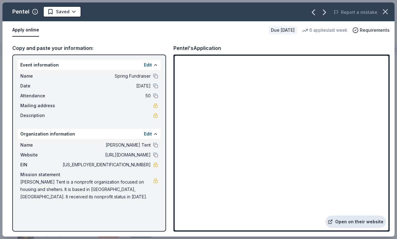
click at [350, 221] on link "Open on their website" at bounding box center [356, 221] width 61 height 12
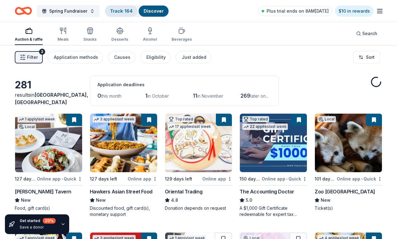
click at [121, 10] on link "Track · 164" at bounding box center [121, 10] width 22 height 5
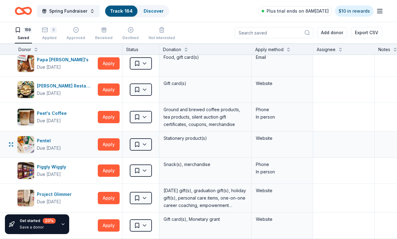
scroll to position [2610, 0]
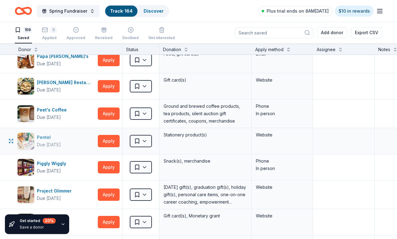
click at [43, 136] on div "Pentel" at bounding box center [49, 137] width 24 height 7
click at [143, 141] on html "Spring Fundraiser Track · 164 Discover Plus trial ends on 8AM, 9/17 $10 in rewa…" at bounding box center [198, 119] width 397 height 239
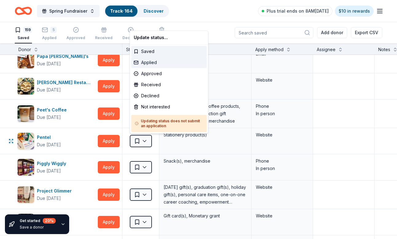
click at [153, 64] on div "Applied" at bounding box center [169, 62] width 76 height 11
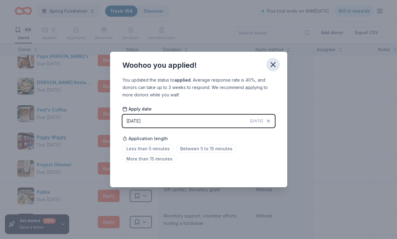
click at [273, 64] on icon "button" at bounding box center [273, 64] width 4 height 4
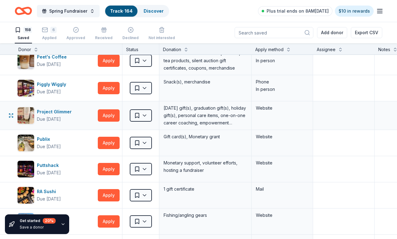
scroll to position [2663, 0]
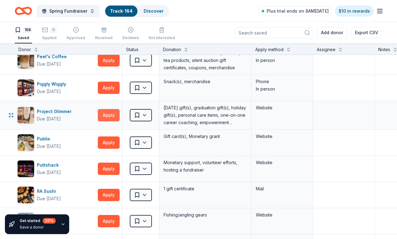
click at [108, 115] on button "Apply" at bounding box center [109, 115] width 22 height 12
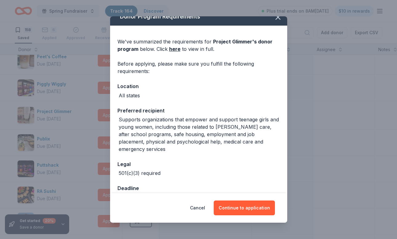
scroll to position [18, 0]
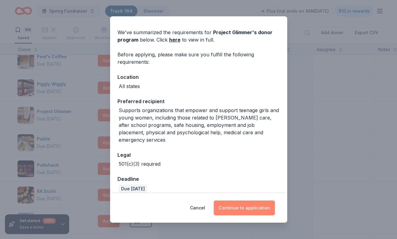
click at [249, 215] on button "Continue to application" at bounding box center [244, 207] width 61 height 15
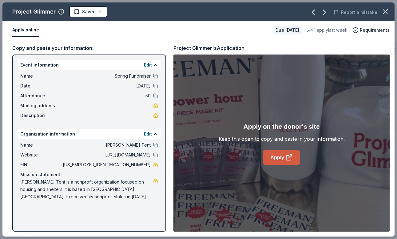
click at [286, 155] on icon at bounding box center [289, 157] width 7 height 7
click at [97, 11] on html "Spring Fundraiser Track · 164 Discover Plus trial ends on 8AM, 9/17 $10 in rewa…" at bounding box center [198, 119] width 397 height 239
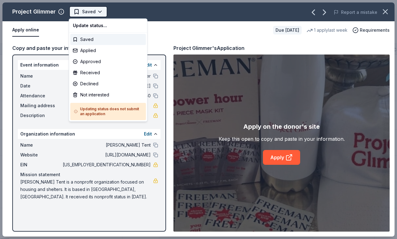
scroll to position [0, 0]
click at [89, 95] on div "Not interested" at bounding box center [108, 94] width 76 height 11
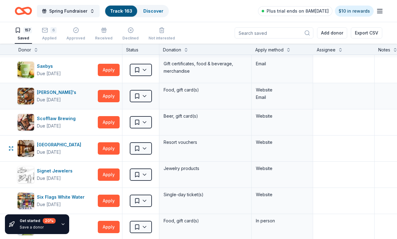
scroll to position [2944, 0]
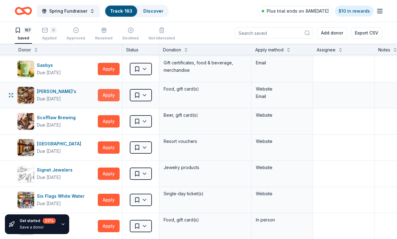
click at [110, 97] on button "Apply" at bounding box center [109, 95] width 22 height 12
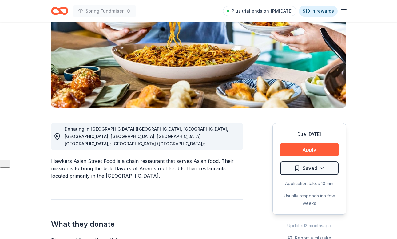
scroll to position [122, 0]
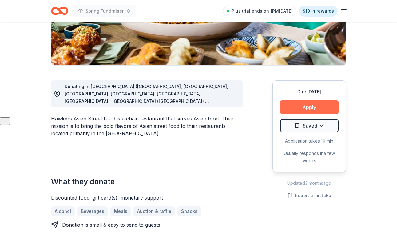
click at [298, 107] on button "Apply" at bounding box center [309, 107] width 58 height 14
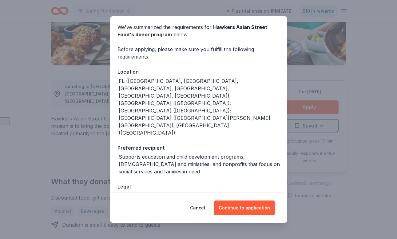
scroll to position [25, 0]
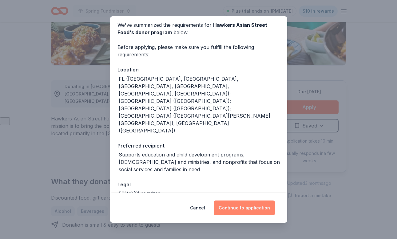
click at [243, 205] on button "Continue to application" at bounding box center [244, 207] width 61 height 15
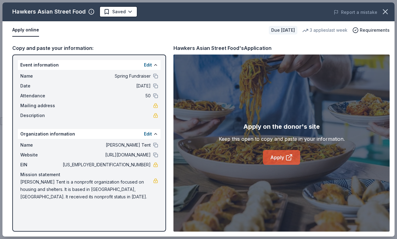
click at [283, 155] on link "Apply" at bounding box center [281, 157] width 37 height 15
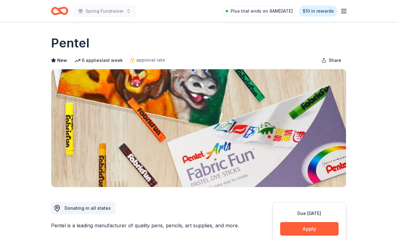
click at [76, 35] on h1 "Pentel" at bounding box center [70, 42] width 38 height 17
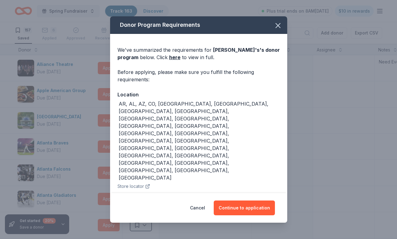
scroll to position [2944, 0]
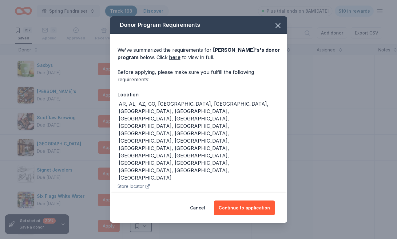
click at [251, 201] on button "Continue to application" at bounding box center [244, 207] width 61 height 15
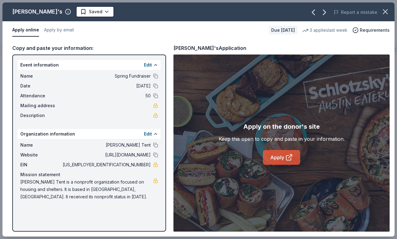
click at [282, 162] on link "Apply" at bounding box center [281, 157] width 37 height 15
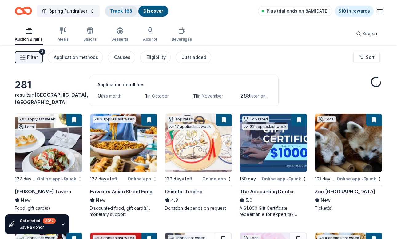
click at [123, 11] on link "Track · 163" at bounding box center [121, 10] width 22 height 5
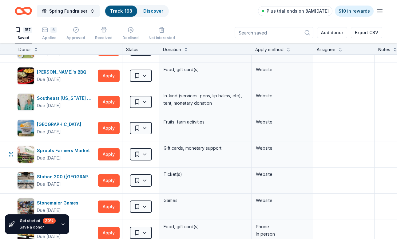
scroll to position [3114, 0]
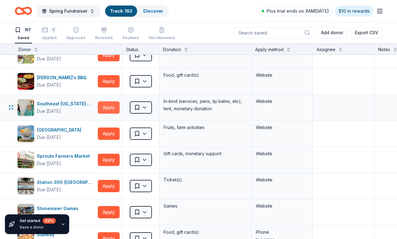
click at [111, 106] on button "Apply" at bounding box center [109, 107] width 22 height 12
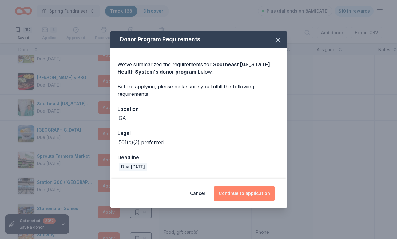
click at [247, 190] on button "Continue to application" at bounding box center [244, 193] width 61 height 15
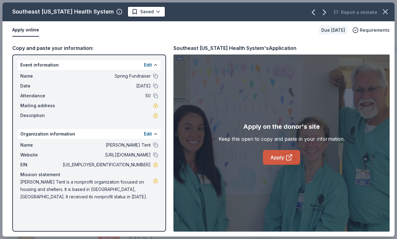
click at [285, 158] on link "Apply" at bounding box center [281, 157] width 37 height 15
click at [147, 12] on html "Spring Fundraiser Track · 163 Discover Plus trial ends on 8AM[DATE] $10 in rewa…" at bounding box center [198, 119] width 397 height 239
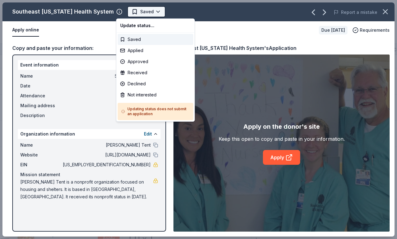
scroll to position [0, 0]
click at [147, 96] on div "Not interested" at bounding box center [156, 94] width 76 height 11
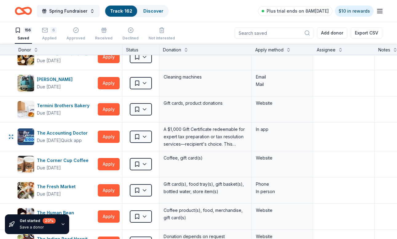
scroll to position [3403, 0]
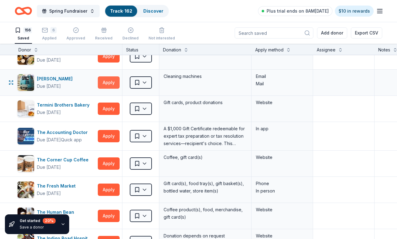
click at [112, 82] on button "Apply" at bounding box center [109, 82] width 22 height 12
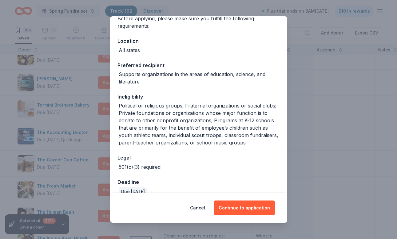
scroll to position [64, 0]
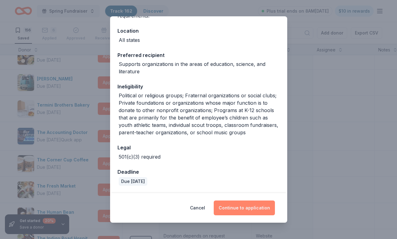
click at [244, 210] on button "Continue to application" at bounding box center [244, 207] width 61 height 15
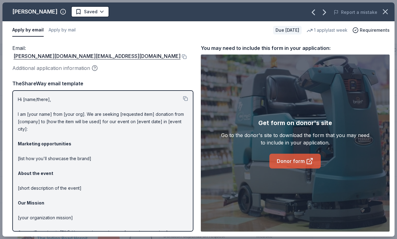
click at [297, 161] on link "Donor form" at bounding box center [295, 161] width 51 height 15
click at [78, 12] on html "Spring Fundraiser Track · 162 Discover Plus trial ends on 8AM[DATE] $10 in rewa…" at bounding box center [198, 119] width 397 height 239
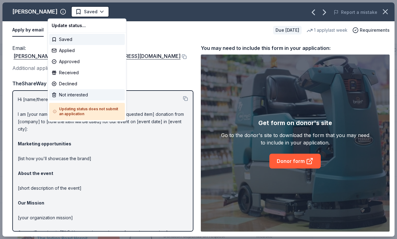
click at [75, 94] on div "Not interested" at bounding box center [87, 94] width 76 height 11
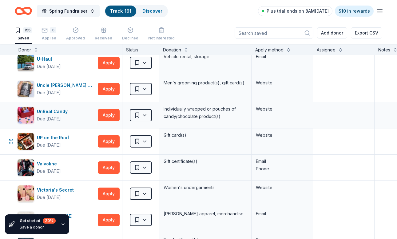
scroll to position [3713, 0]
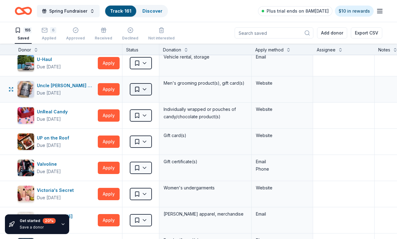
click at [141, 91] on html "Spring Fundraiser Track · 161 Discover Plus trial ends on 8AM[DATE] $10 in rewa…" at bounding box center [198, 119] width 397 height 239
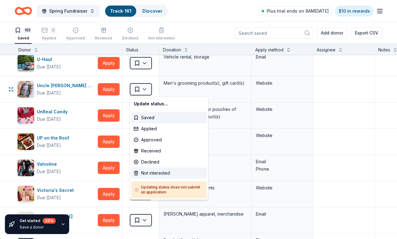
click at [155, 172] on div "Not interested" at bounding box center [169, 172] width 76 height 11
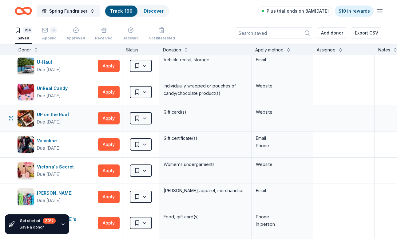
scroll to position [3706, 0]
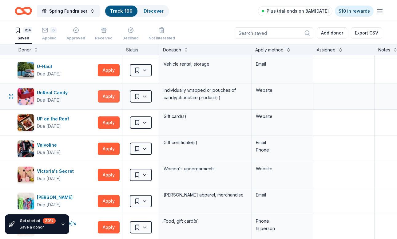
click at [105, 95] on button "Apply" at bounding box center [109, 96] width 22 height 12
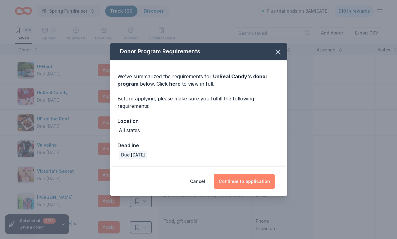
click at [244, 182] on button "Continue to application" at bounding box center [244, 181] width 61 height 15
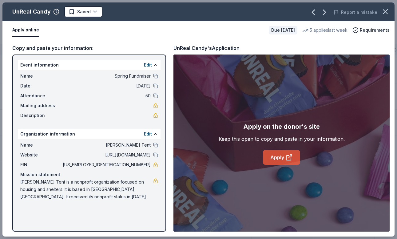
click at [284, 161] on link "Apply" at bounding box center [281, 157] width 37 height 15
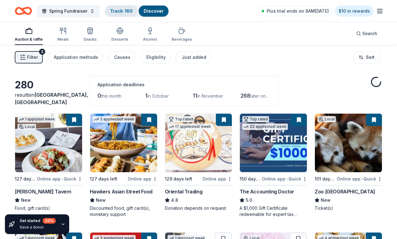
click at [120, 11] on link "Track · 160" at bounding box center [121, 10] width 22 height 5
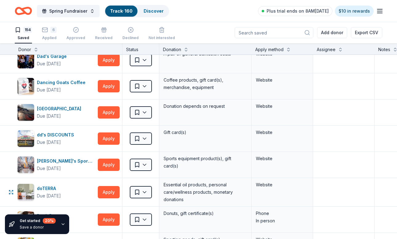
scroll to position [820, 0]
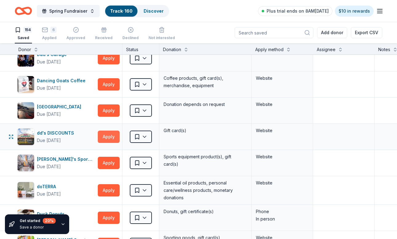
click at [117, 138] on button "Apply" at bounding box center [109, 136] width 22 height 12
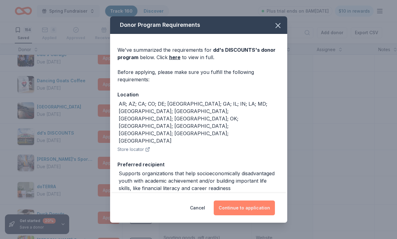
click at [239, 207] on button "Continue to application" at bounding box center [244, 207] width 61 height 15
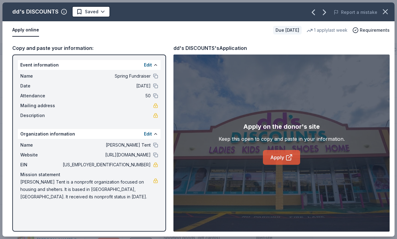
click at [276, 159] on link "Apply" at bounding box center [281, 157] width 37 height 15
click at [103, 10] on html "Spring Fundraiser Track · 160 Discover Plus trial ends on 8AM[DATE] $10 in rewa…" at bounding box center [198, 119] width 397 height 239
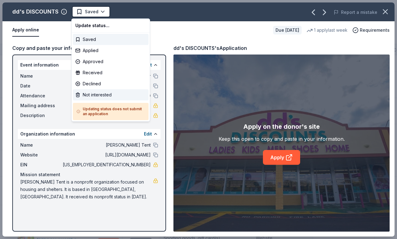
click at [98, 94] on div "Not interested" at bounding box center [111, 94] width 76 height 11
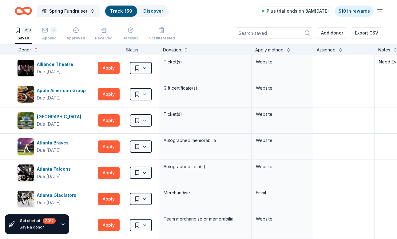
click at [381, 10] on icon "button" at bounding box center [379, 10] width 7 height 7
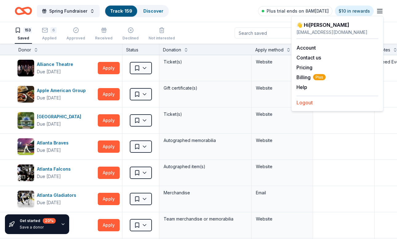
click at [305, 102] on button "Logout" at bounding box center [305, 102] width 16 height 7
